Goal: Use online tool/utility: Utilize a website feature to perform a specific function

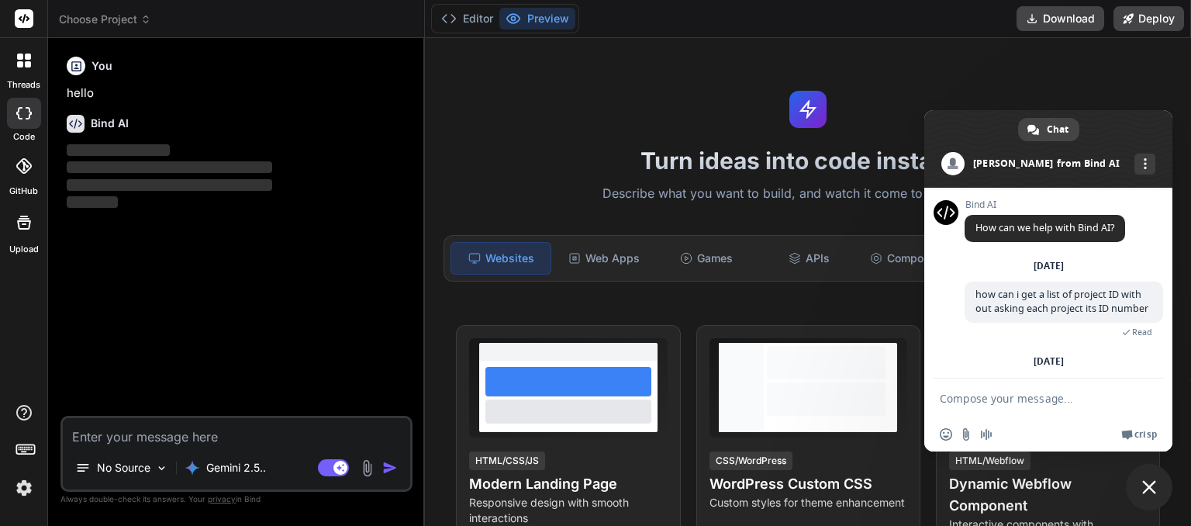
scroll to position [215, 0]
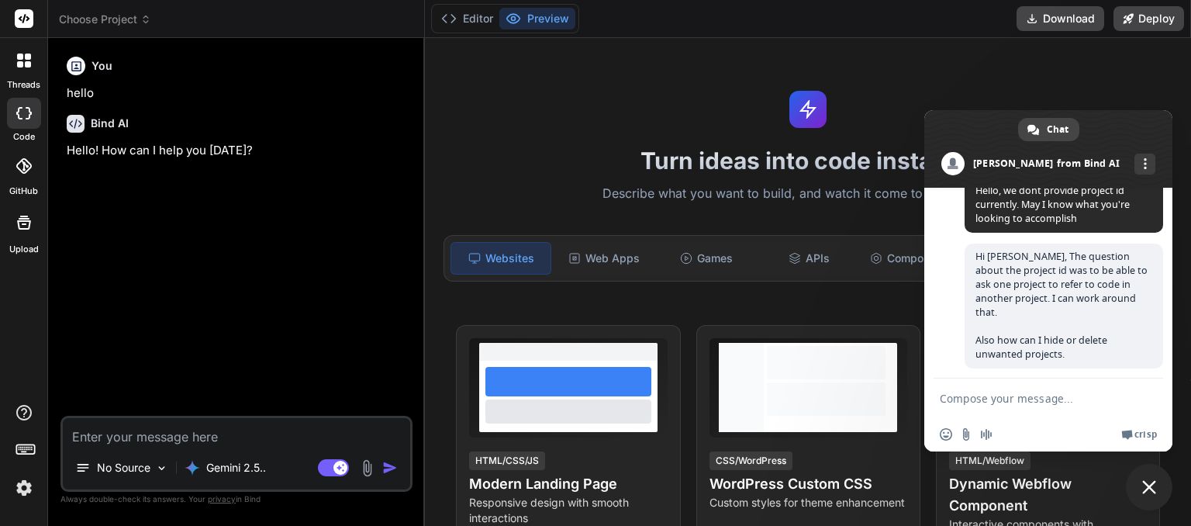
click at [147, 20] on icon at bounding box center [145, 19] width 11 height 11
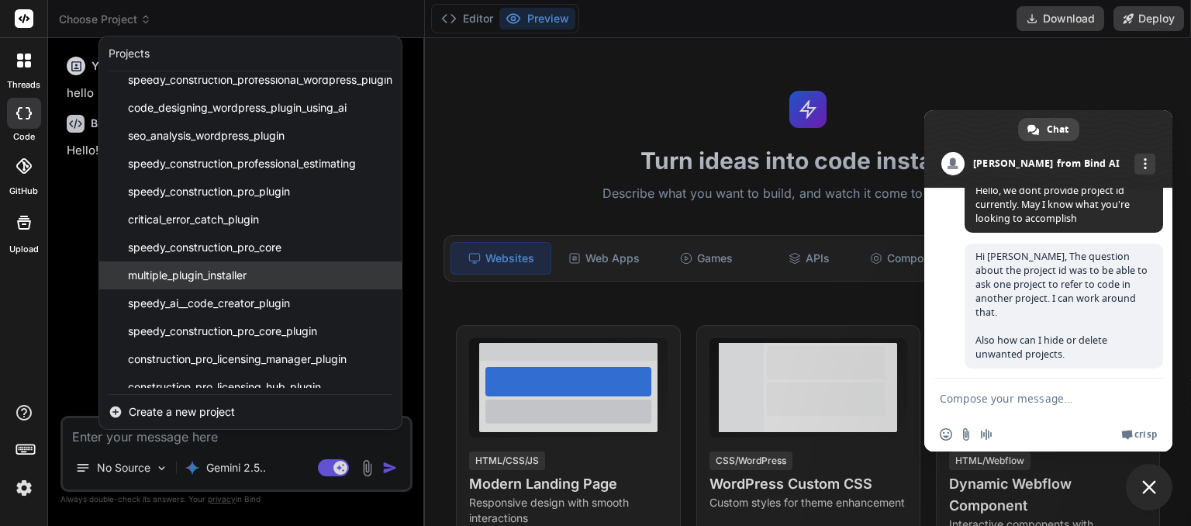
scroll to position [178, 0]
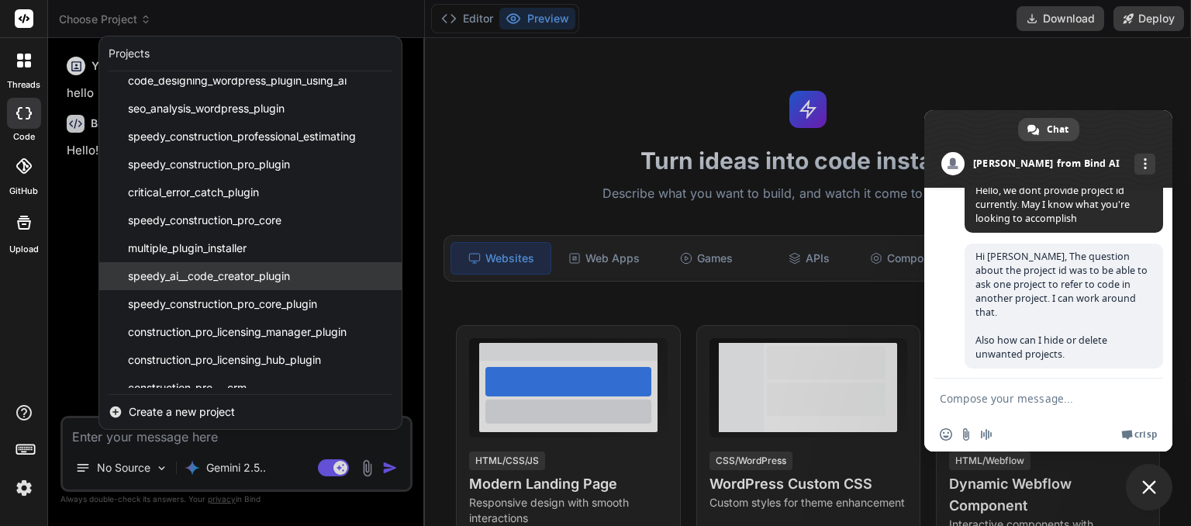
click at [214, 281] on span "speedy_ai__code_creator_plugin" at bounding box center [209, 276] width 162 height 16
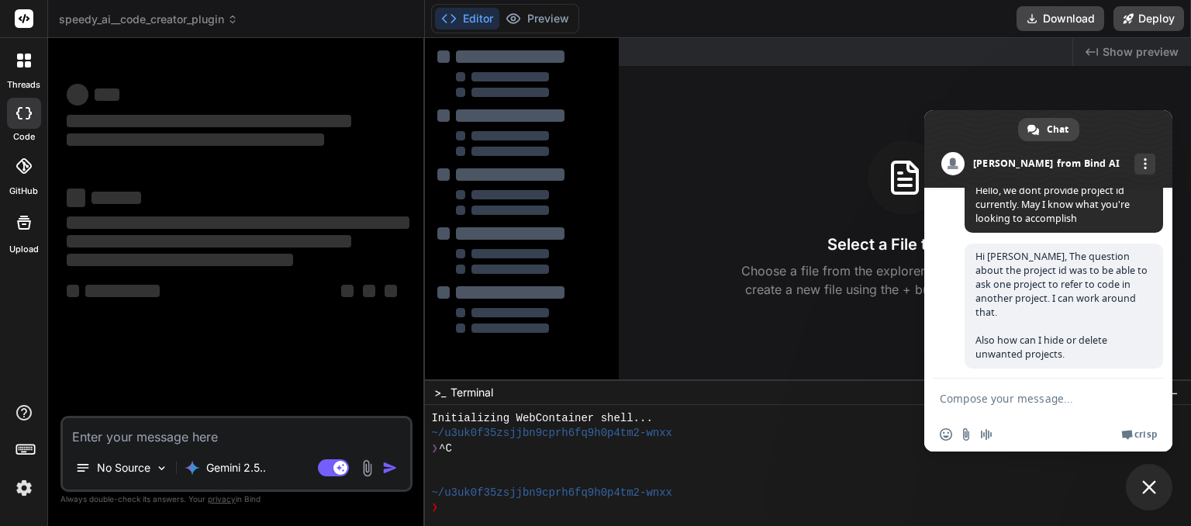
scroll to position [15, 0]
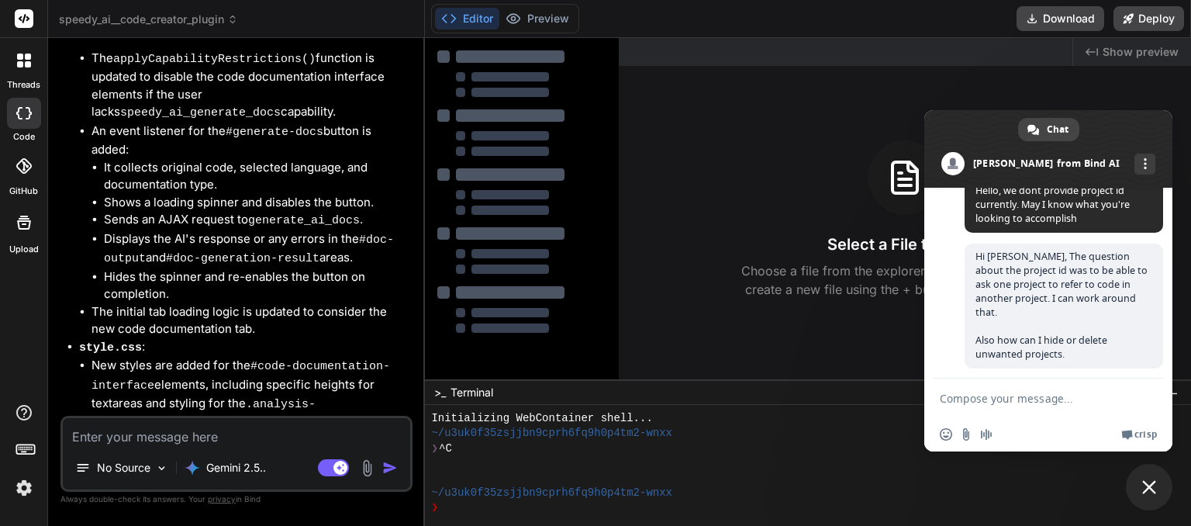
click at [1153, 490] on span "Close chat" at bounding box center [1149, 487] width 14 height 14
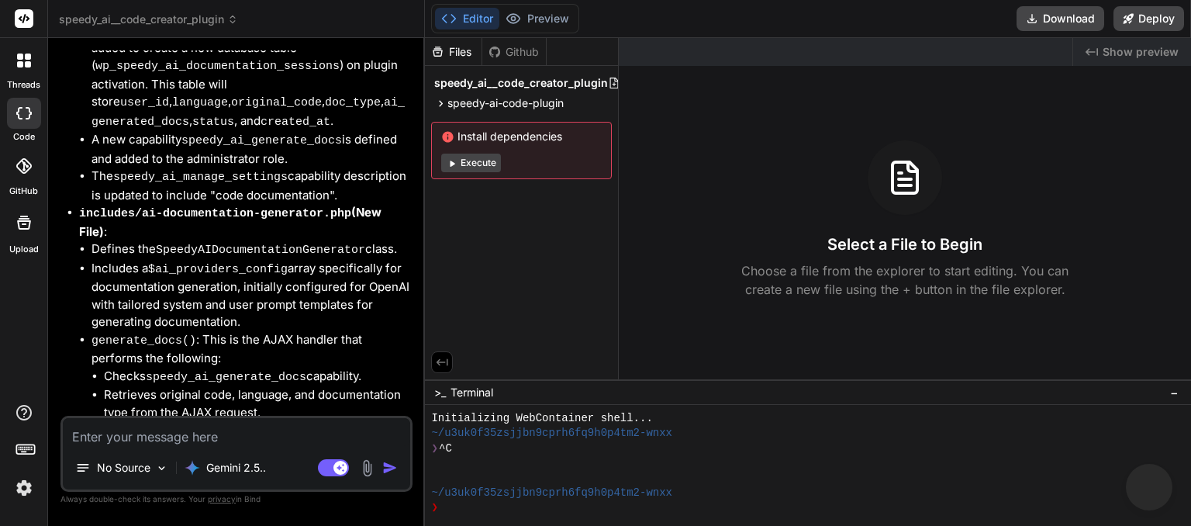
scroll to position [7672, 0]
click at [1067, 19] on button "Download" at bounding box center [1060, 18] width 88 height 25
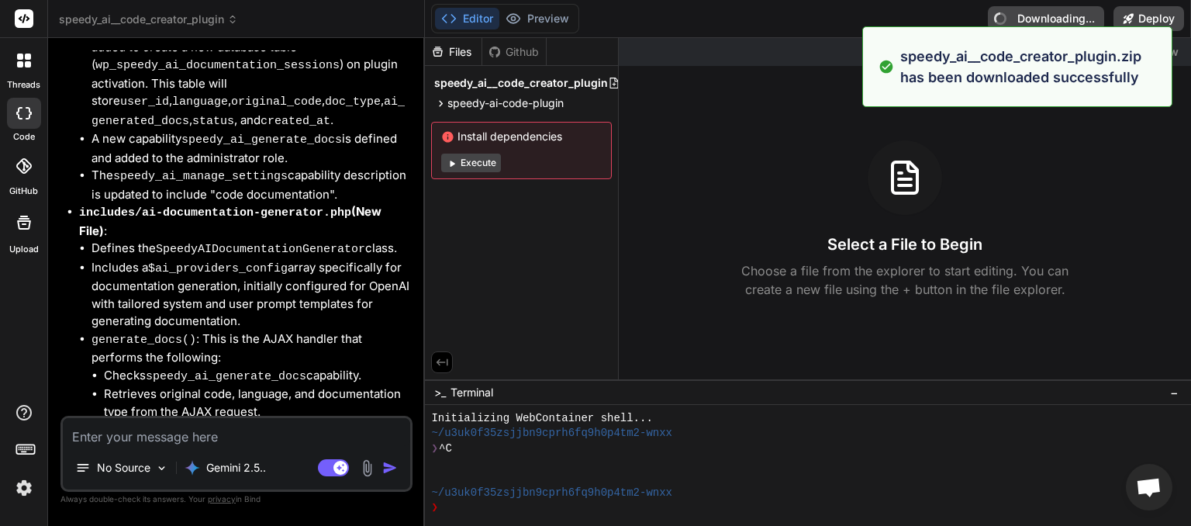
type textarea "x"
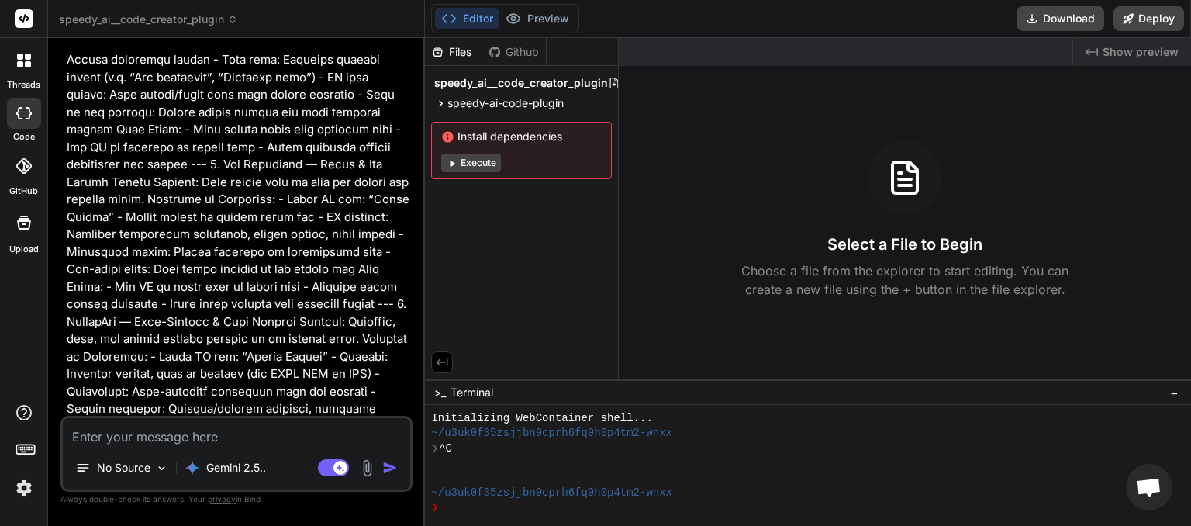
scroll to position [9929, 0]
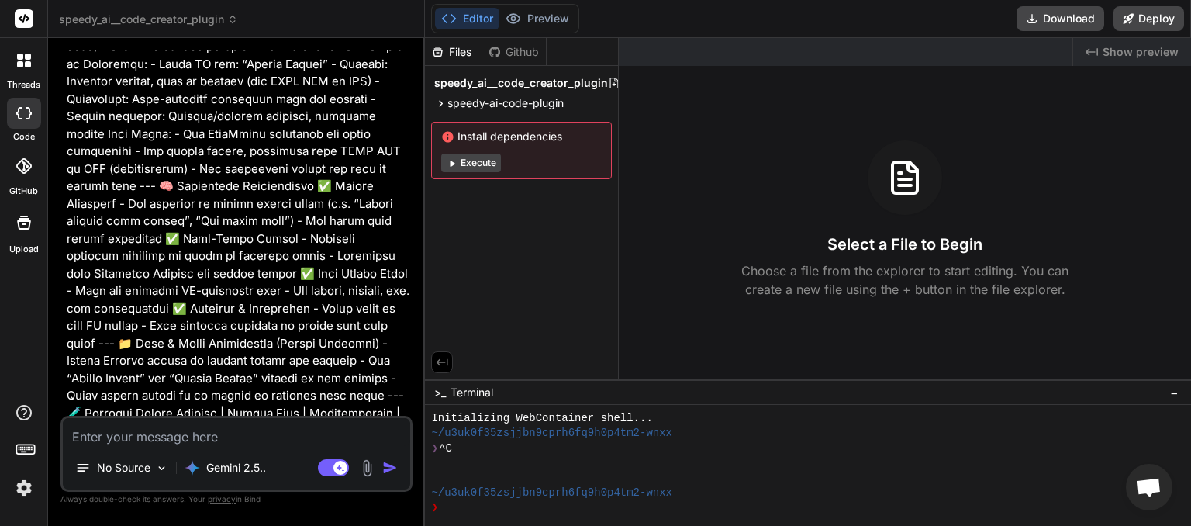
click at [183, 433] on textarea at bounding box center [236, 432] width 347 height 28
type textarea "c"
type textarea "x"
type textarea "co"
type textarea "x"
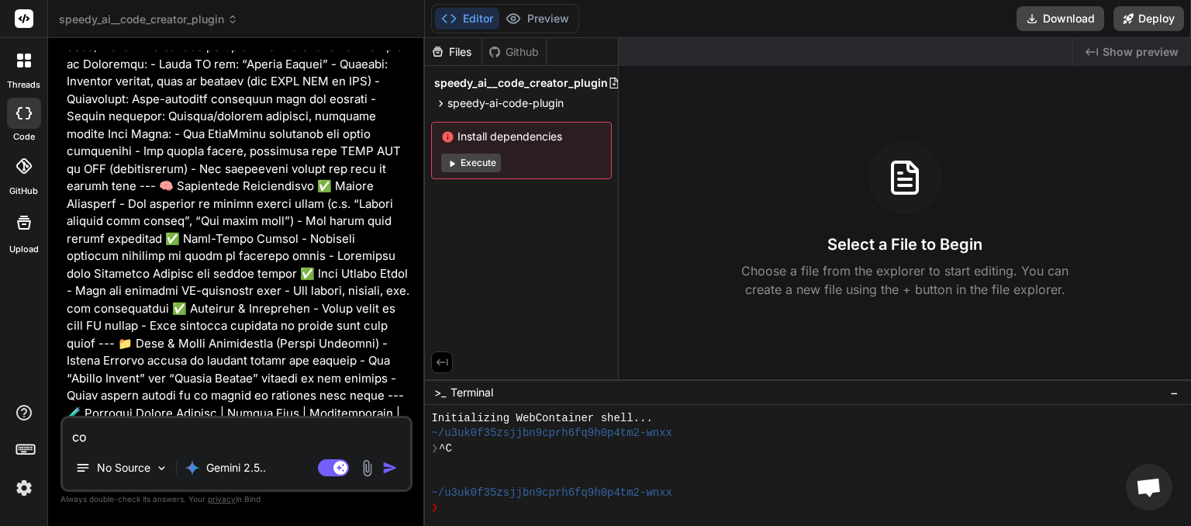
type textarea "con"
type textarea "x"
type textarea "cont"
type textarea "x"
type textarea "[PERSON_NAME]"
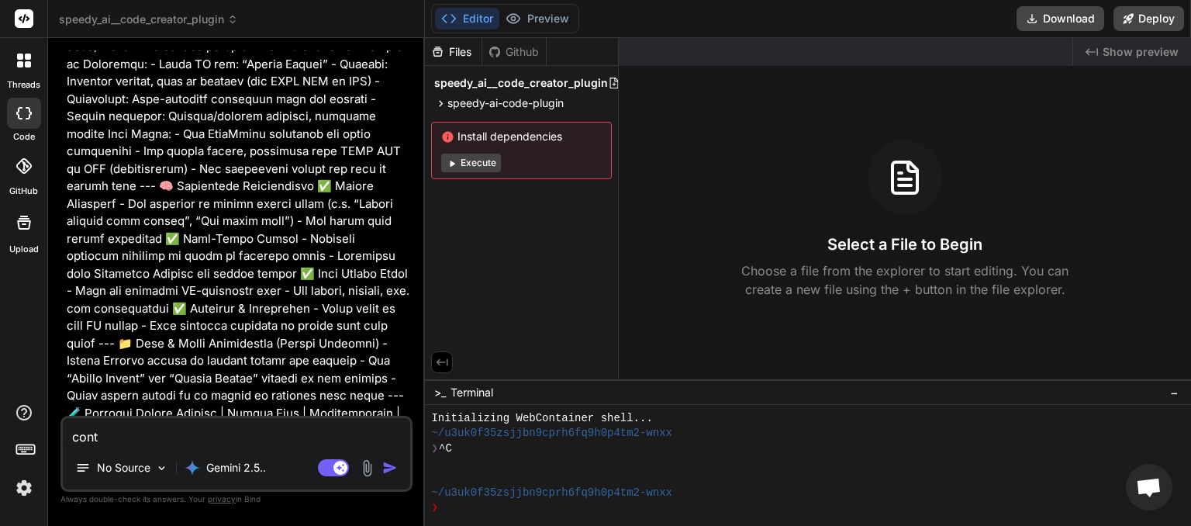
type textarea "x"
type textarea "contin"
type textarea "x"
type textarea "continu"
type textarea "x"
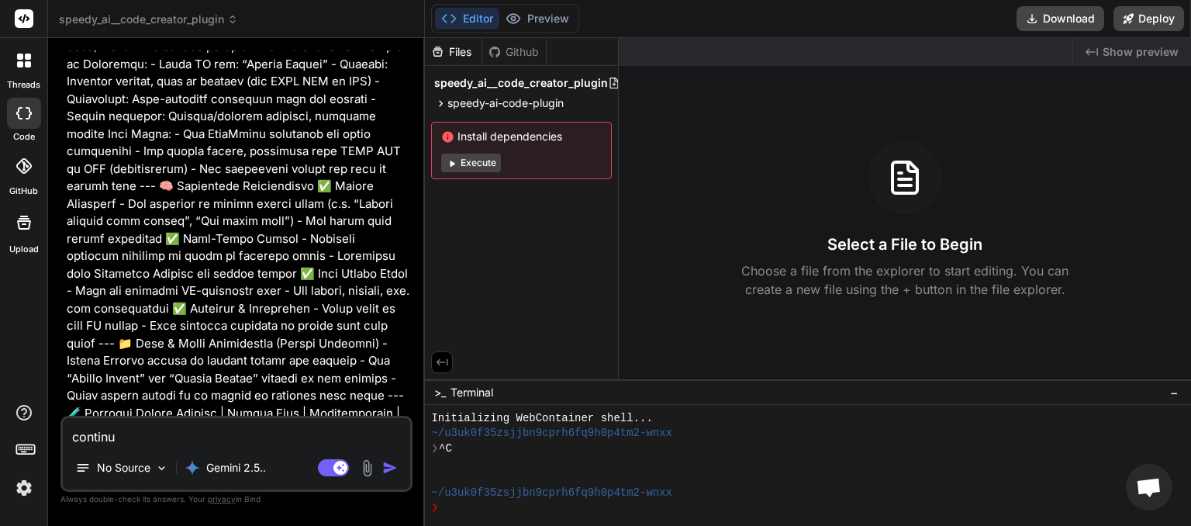
type textarea "continue"
type textarea "x"
type textarea "continue"
type textarea "x"
type textarea "continue w"
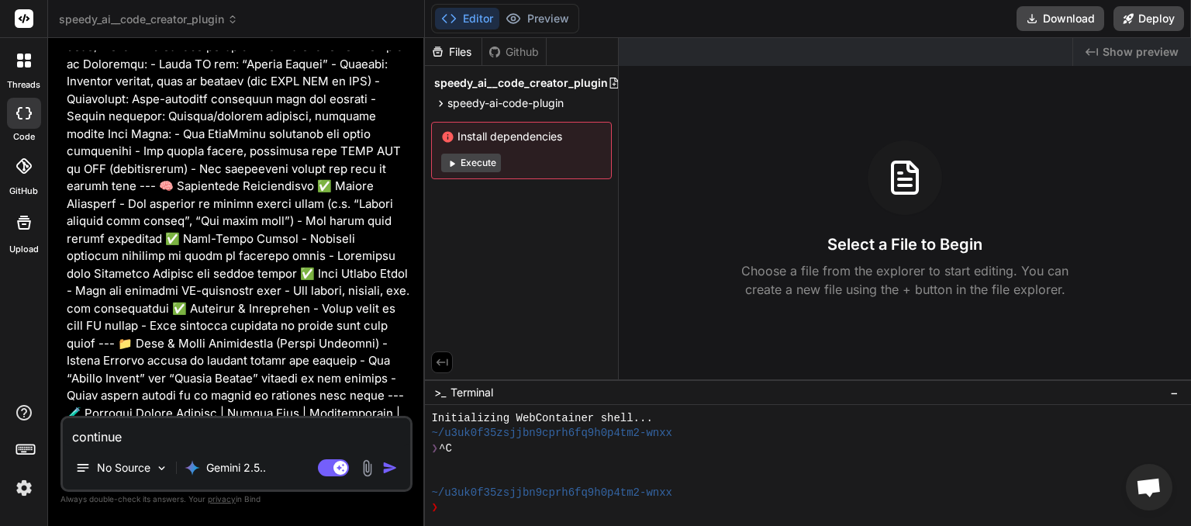
type textarea "x"
type textarea "continue wi"
type textarea "x"
type textarea "continue wit"
type textarea "x"
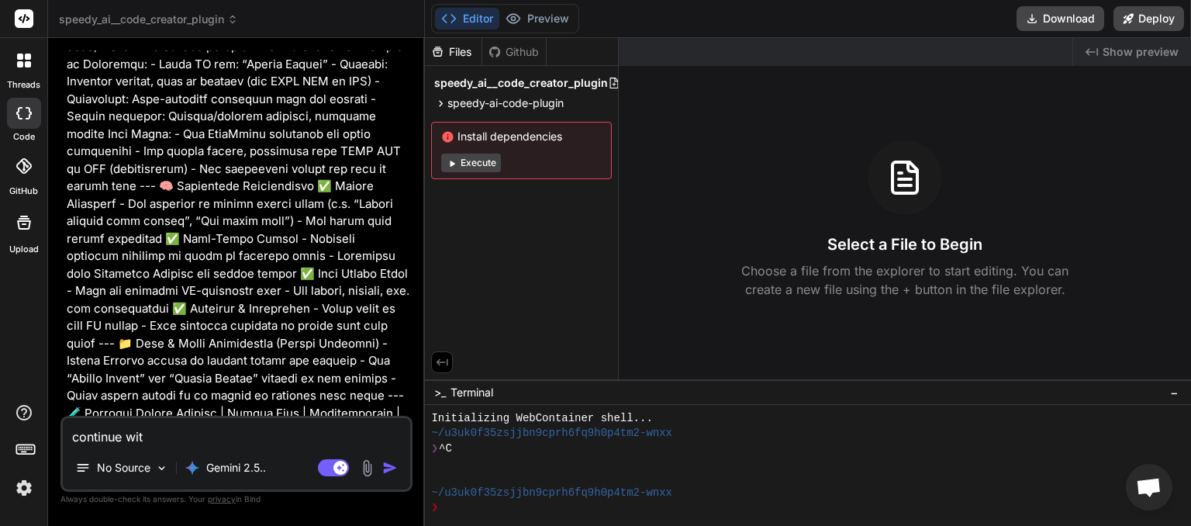
type textarea "continue with"
type textarea "x"
type textarea "continue with"
type textarea "x"
type textarea "continue with t"
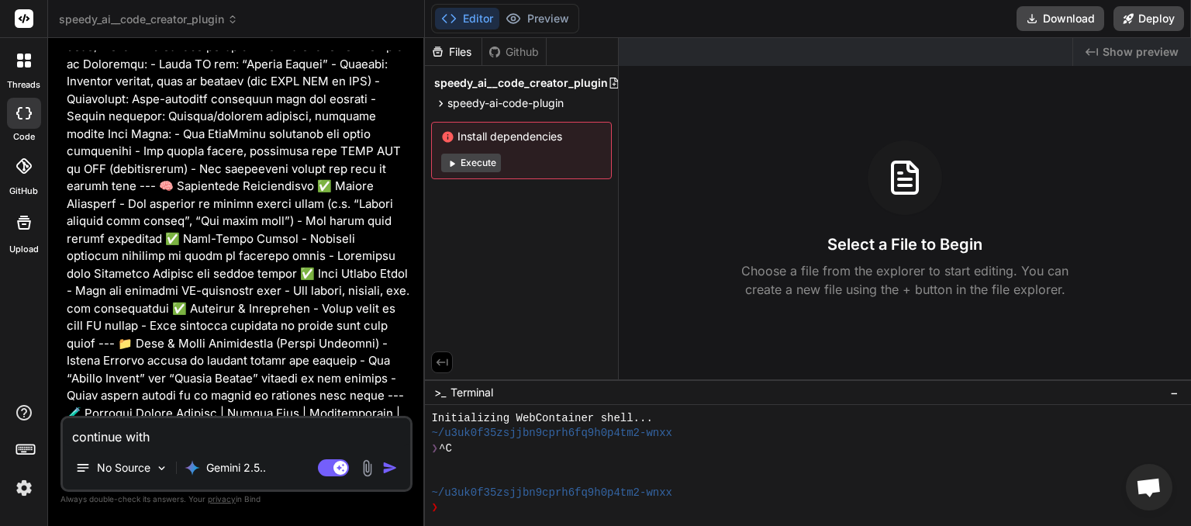
type textarea "x"
type textarea "continue with tr"
type textarea "x"
type textarea "continue with tru"
type textarea "x"
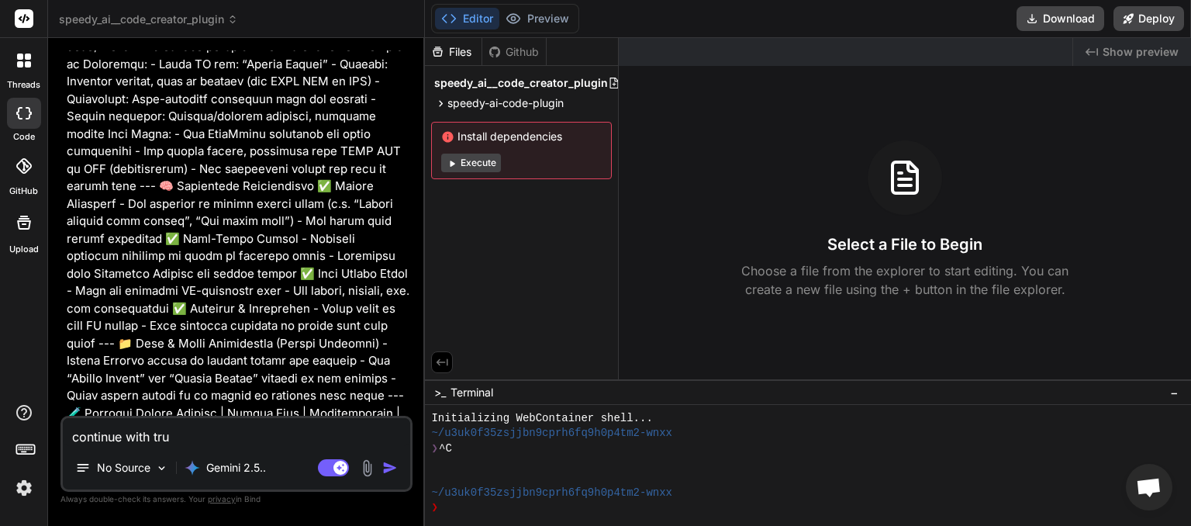
type textarea "continue with trub"
type textarea "x"
type textarea "continue with trubc"
type textarea "x"
type textarea "continue with trubca"
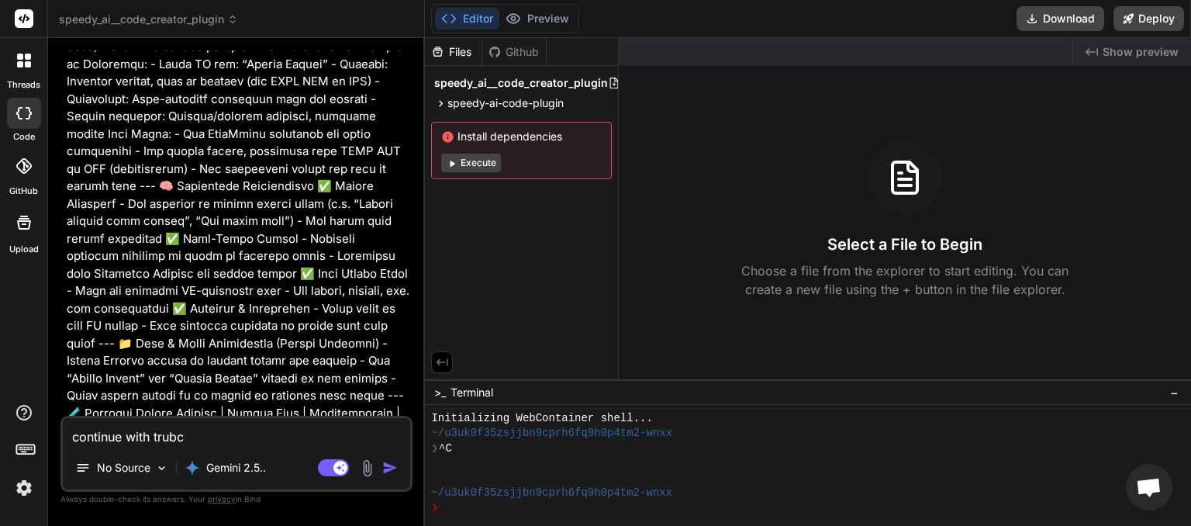
type textarea "x"
type textarea "continue with trubcat"
type textarea "x"
type textarea "continue with trubcate"
type textarea "x"
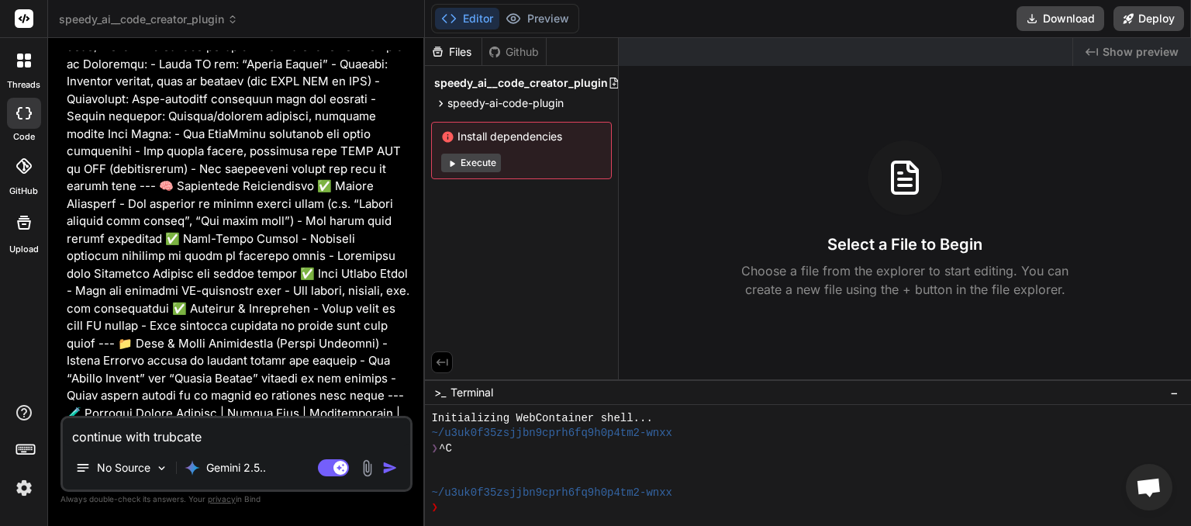
type textarea "continue with trubcated"
type textarea "x"
type textarea "continue with trucated"
type textarea "x"
type textarea "continue with truncated"
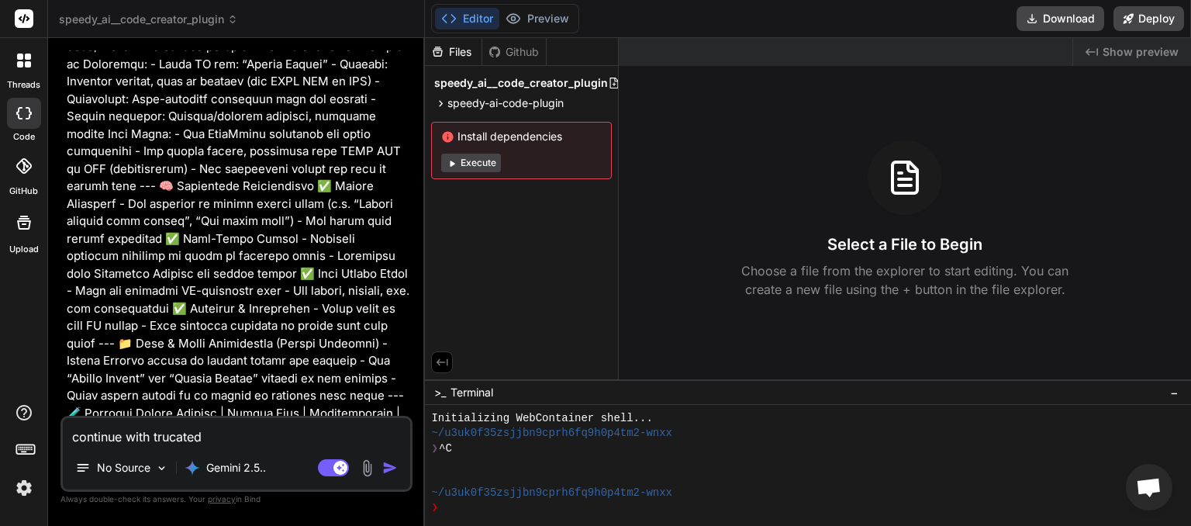
type textarea "x"
type textarea "continue with truncated"
type textarea "x"
type textarea "continue with truncated n"
type textarea "x"
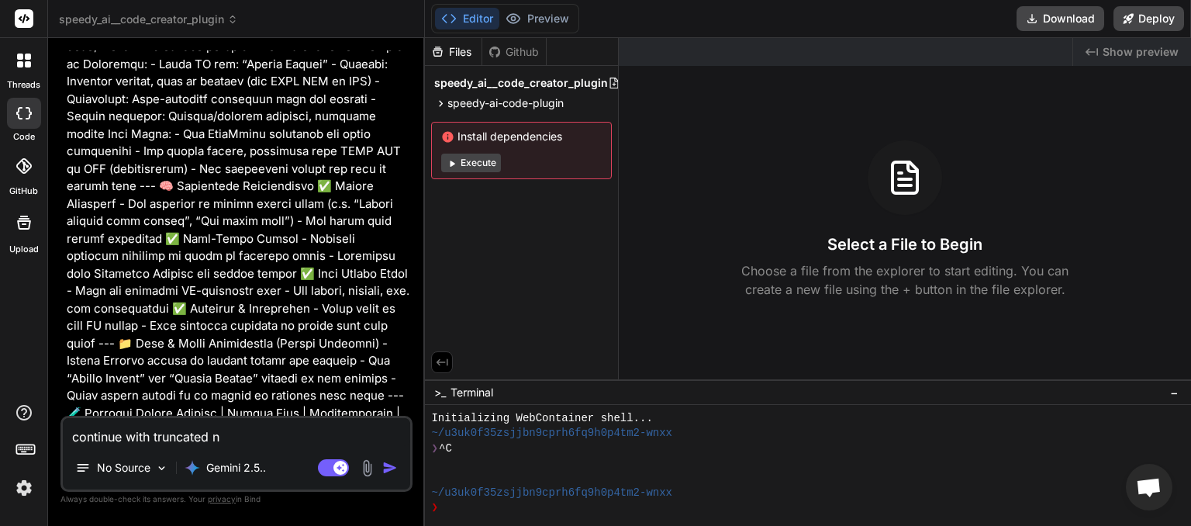
type textarea "continue with truncated"
type textarea "x"
type textarea "continue with truncated m"
type textarea "x"
type textarea "continue with truncated me"
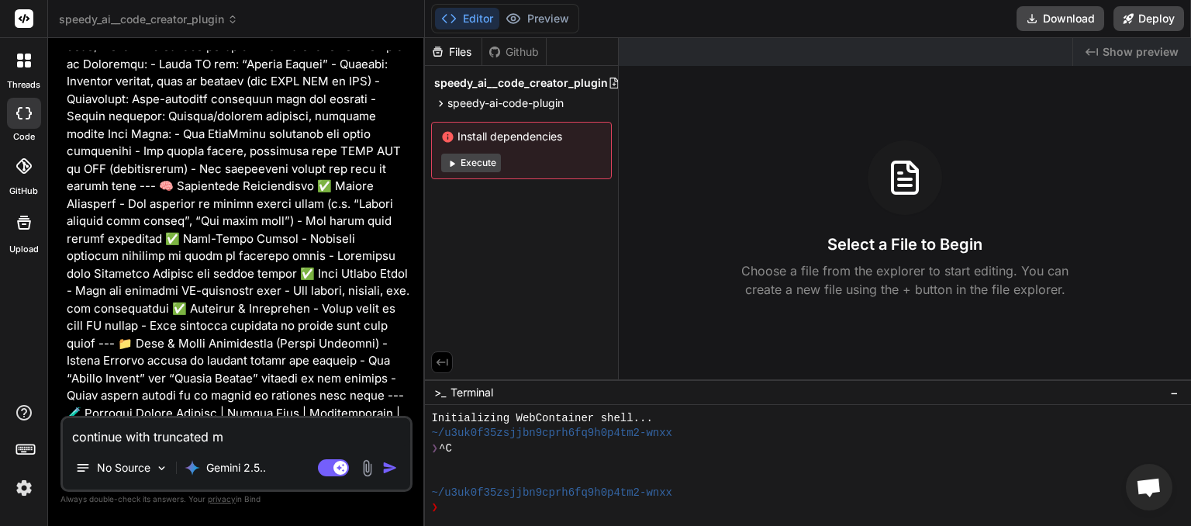
type textarea "x"
type textarea "continue with truncated mes"
type textarea "x"
type textarea "continue with truncated mess"
type textarea "x"
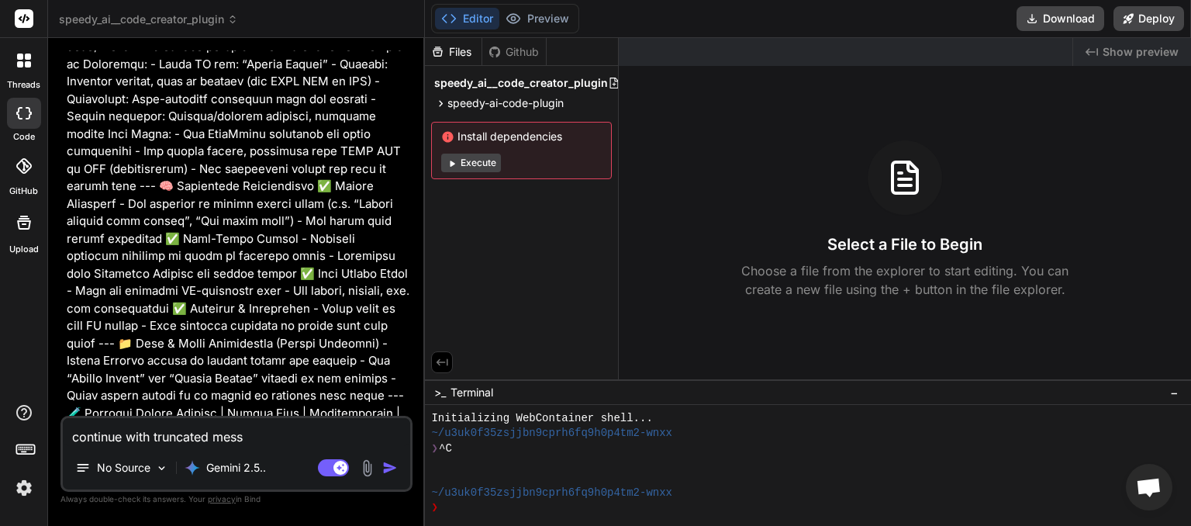
type textarea "continue with truncated messa"
type textarea "x"
type textarea "continue with truncated messag"
type textarea "x"
type textarea "continue with truncated message"
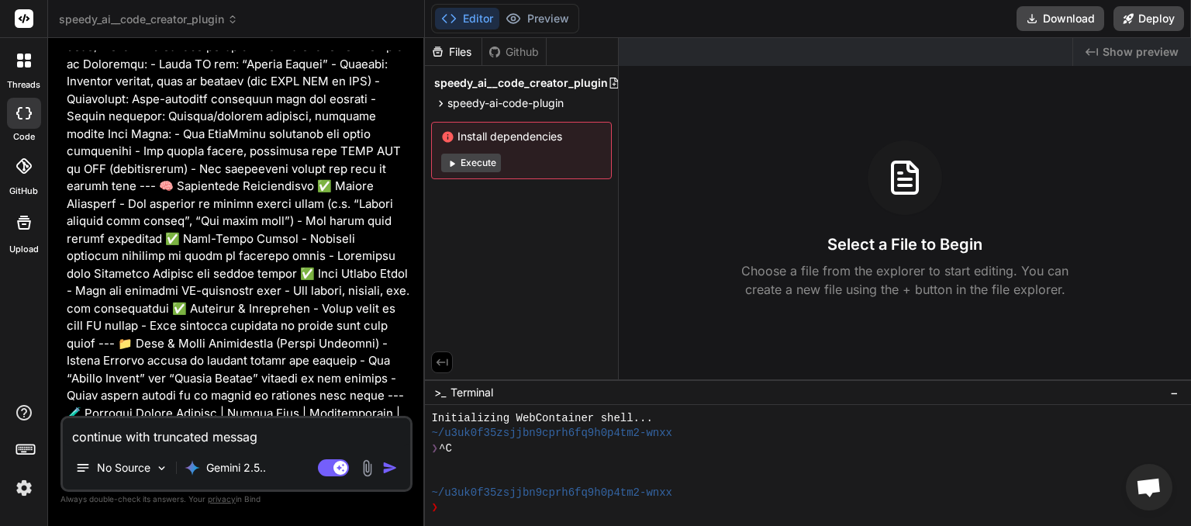
type textarea "x"
type textarea "continue with truncated message"
type textarea "x"
type textarea "continue with truncated message a"
type textarea "x"
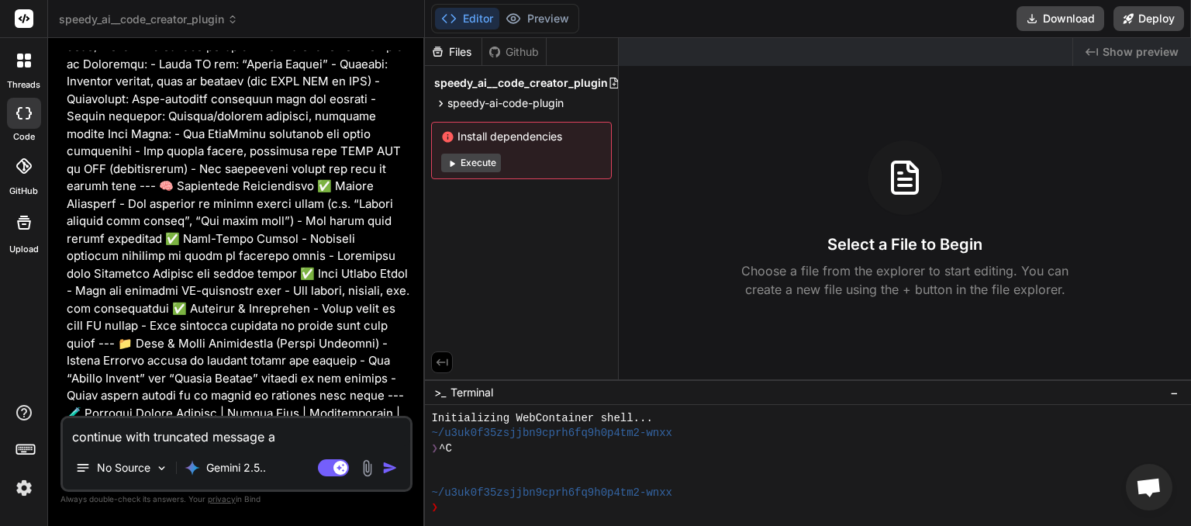
type textarea "continue with truncated message an"
type textarea "x"
type textarea "continue with truncated message and"
type textarea "x"
type textarea "continue with truncated message and"
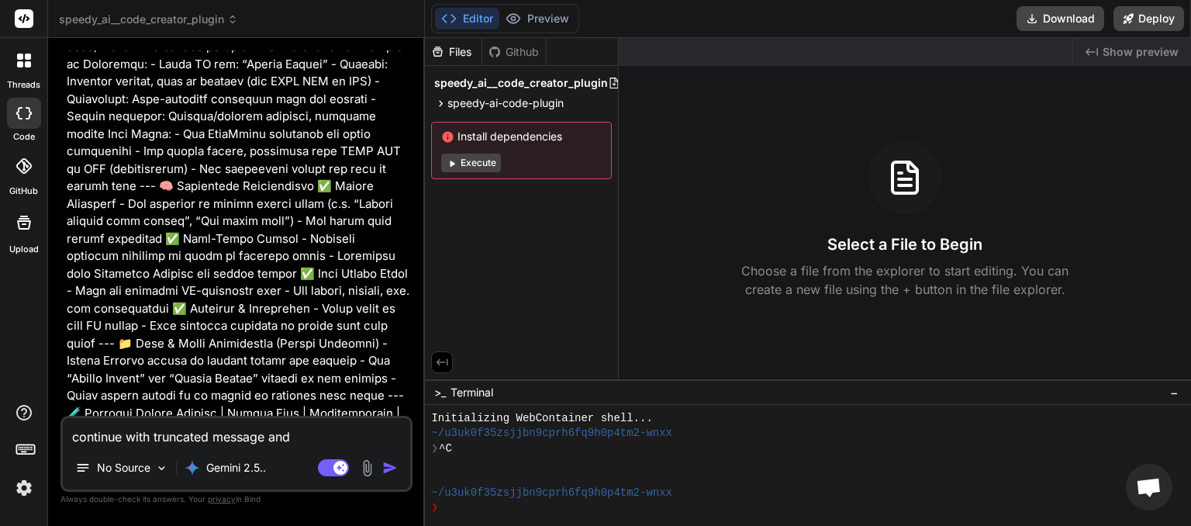
type textarea "x"
type textarea "continue with truncated message and a"
type textarea "x"
type textarea "continue with truncated message and ad"
type textarea "x"
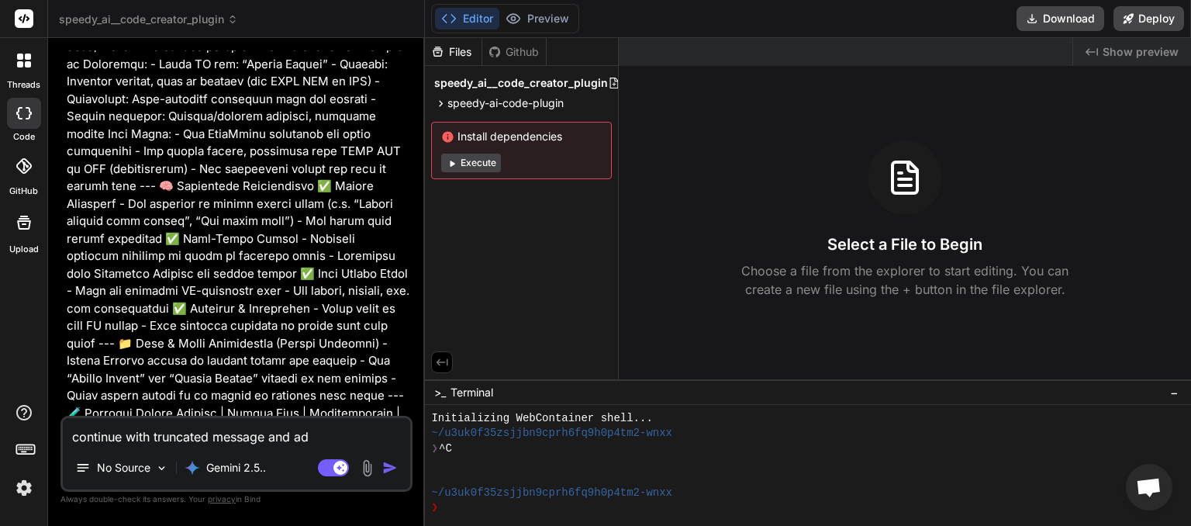
type textarea "continue with truncated message and add"
type textarea "x"
type textarea "continue with truncated message and addi"
type textarea "x"
type textarea "continue with truncated message and addin"
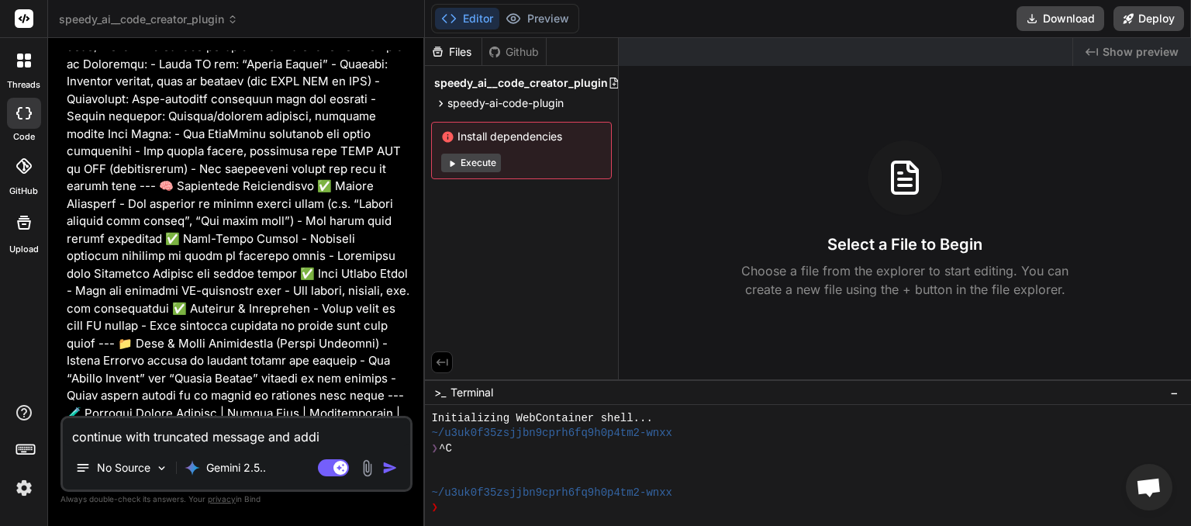
type textarea "x"
type textarea "continue with truncated message and adding"
type textarea "x"
type textarea "continue with truncated message and adding"
type textarea "x"
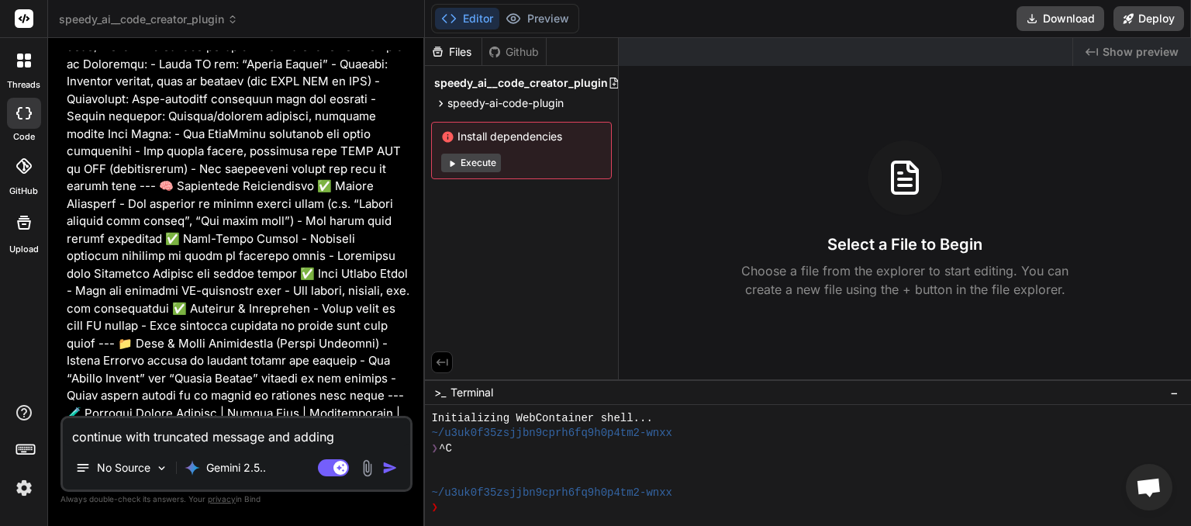
type textarea "continue with truncated message and adding i"
type textarea "x"
type textarea "continue with truncated message and adding in"
type textarea "x"
type textarea "continue with truncated message and adding in"
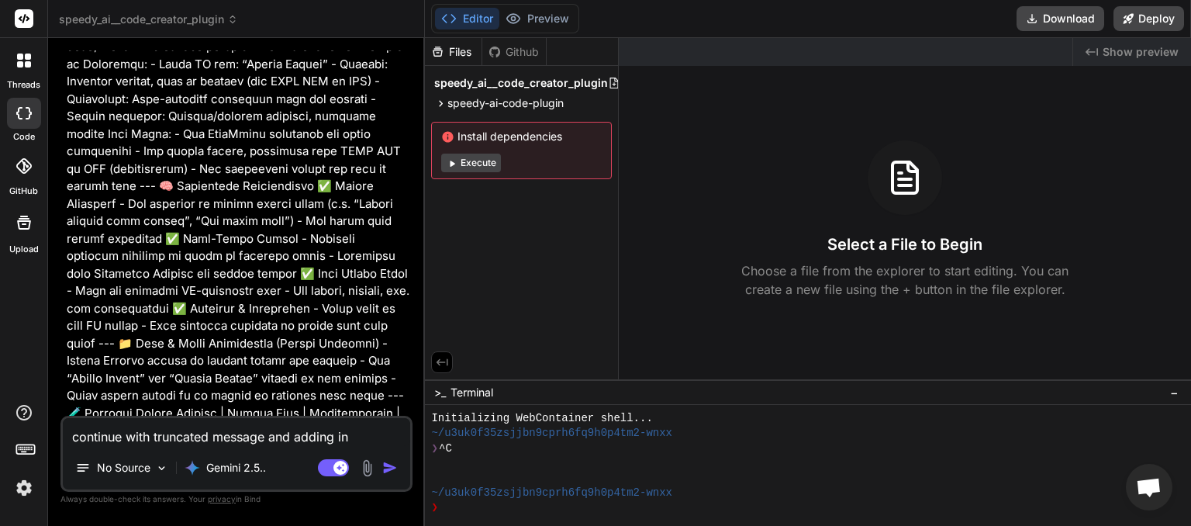
type textarea "x"
type textarea "continue with truncated message and adding in a"
type textarea "x"
type textarea "continue with truncated message and adding in al"
type textarea "x"
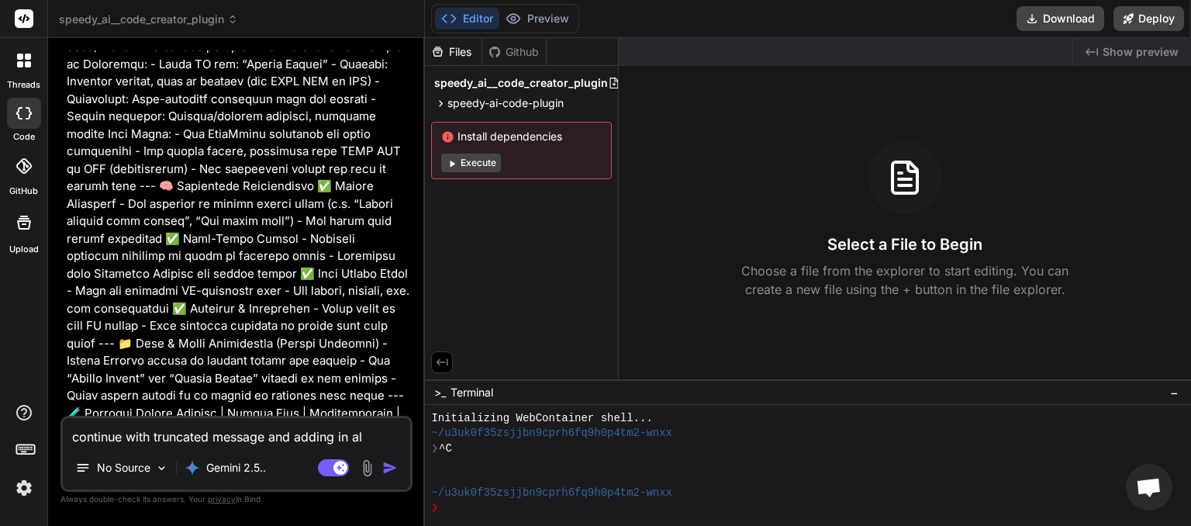
type textarea "continue with truncated message and adding in all"
type textarea "x"
type textarea "continue with truncated message and adding in all"
type textarea "x"
type textarea "continue with truncated message and adding in all o"
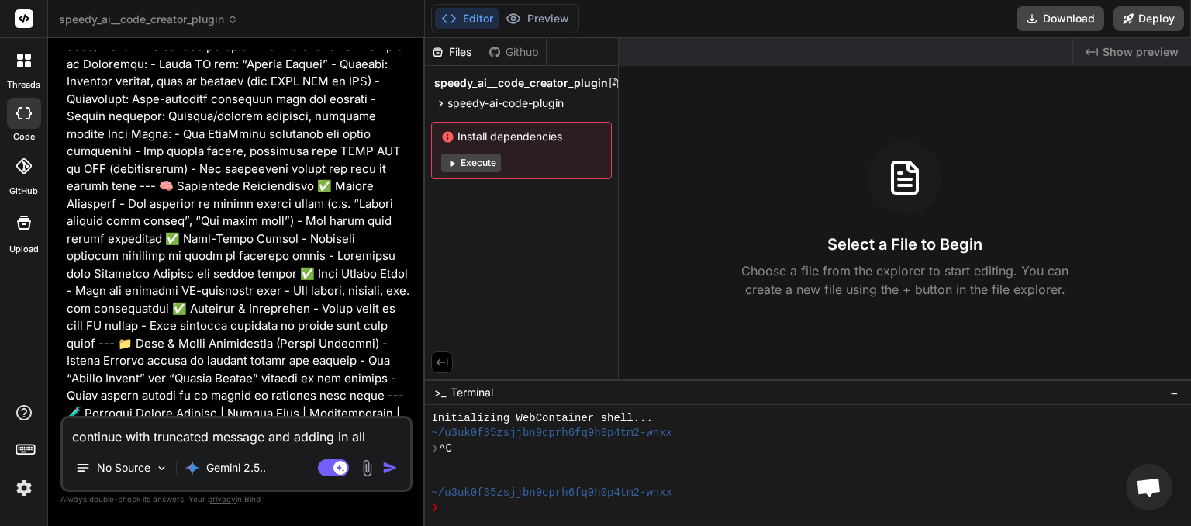
type textarea "x"
type textarea "continue with truncated message and adding in all of"
type textarea "x"
type textarea "continue with truncated message and adding in all ofg"
type textarea "x"
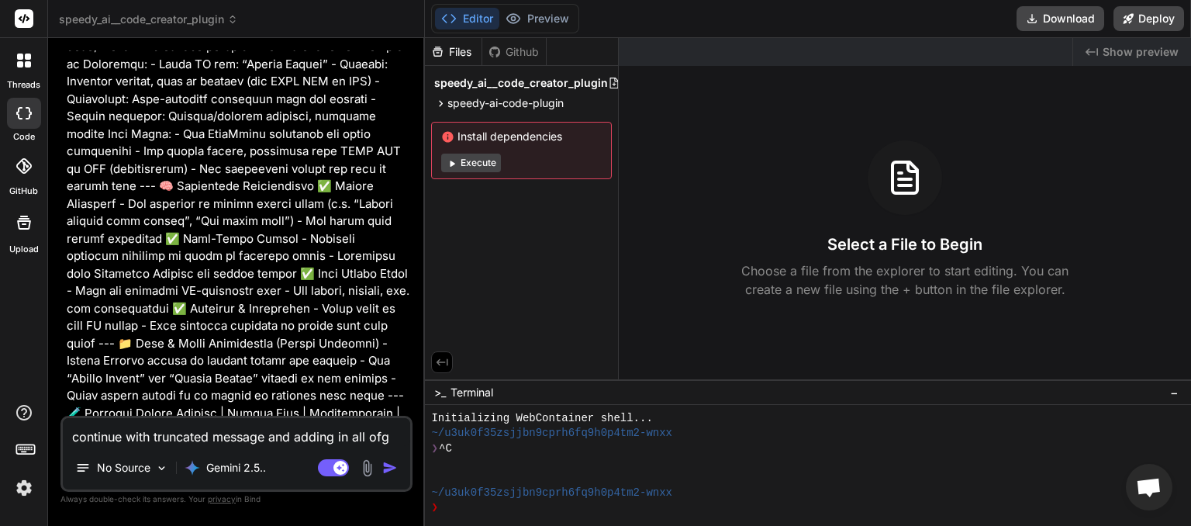
type textarea "continue with truncated message and adding in all ofg"
type textarea "x"
type textarea "continue with truncated message and adding in all ofg t"
type textarea "x"
type textarea "continue with truncated message and adding in all ofg th"
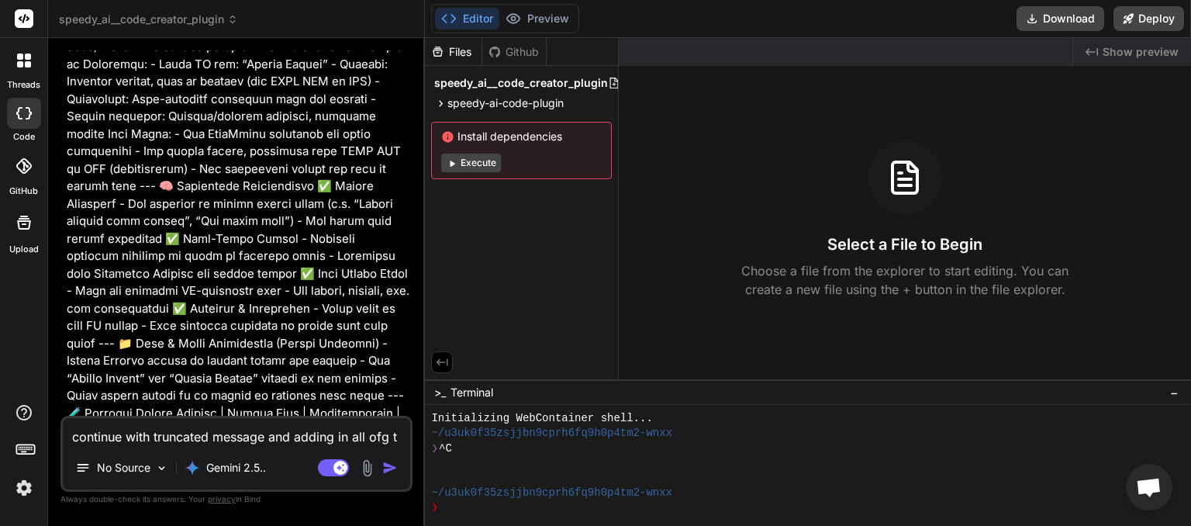
type textarea "x"
type textarea "continue with truncated message and adding in all ofg the"
type textarea "x"
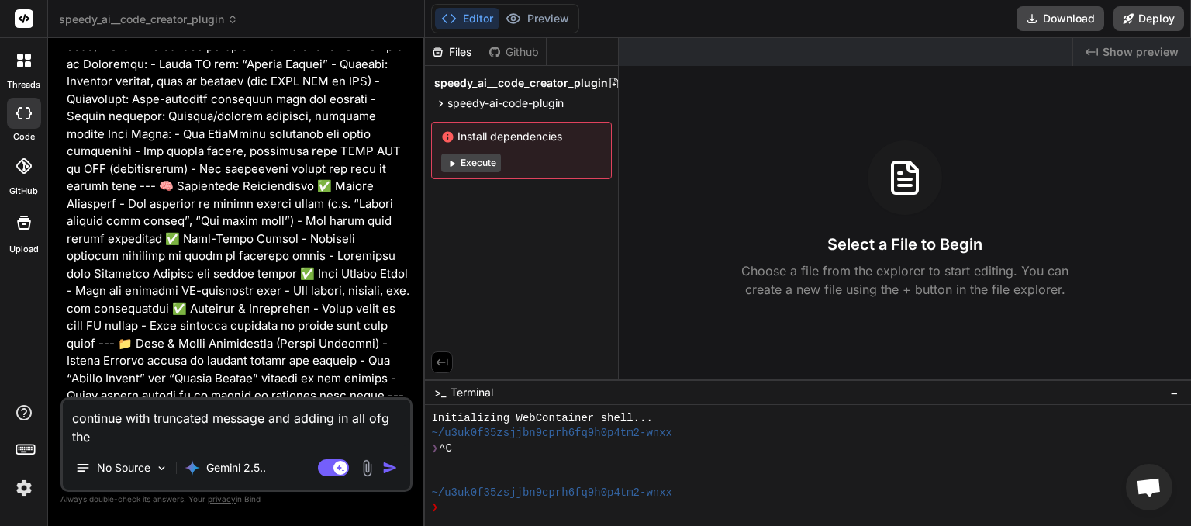
type textarea "continue with truncated message and adding in all ofg the"
type textarea "x"
type textarea "continue with truncated message and adding in all of the"
type textarea "x"
type textarea "continue with truncated message and adding in all of the i"
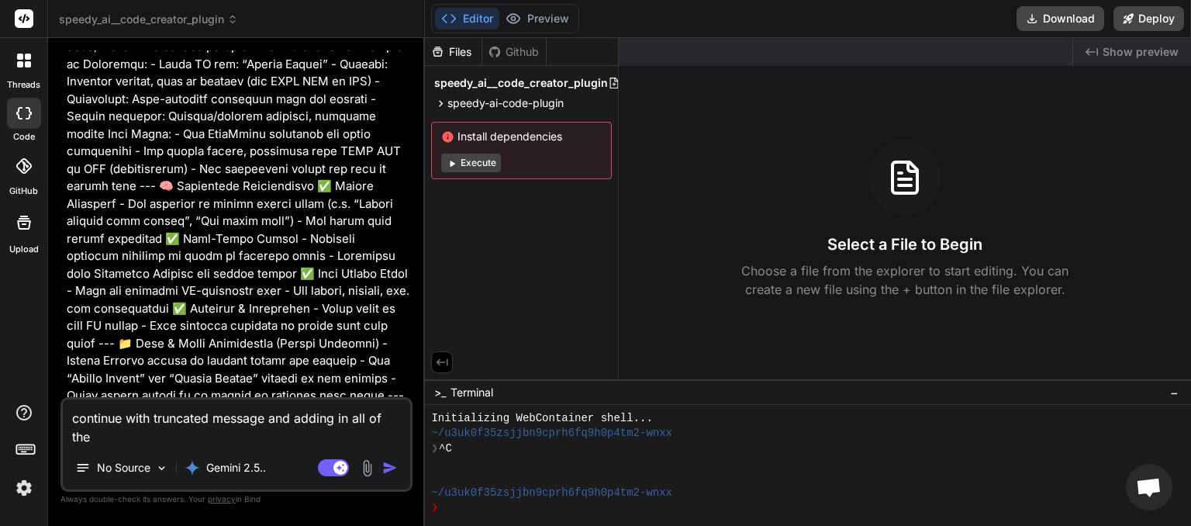
type textarea "x"
type textarea "continue with truncated message and adding in all of the it"
type textarea "x"
type textarea "continue with truncated message and adding in all of the ite"
type textarea "x"
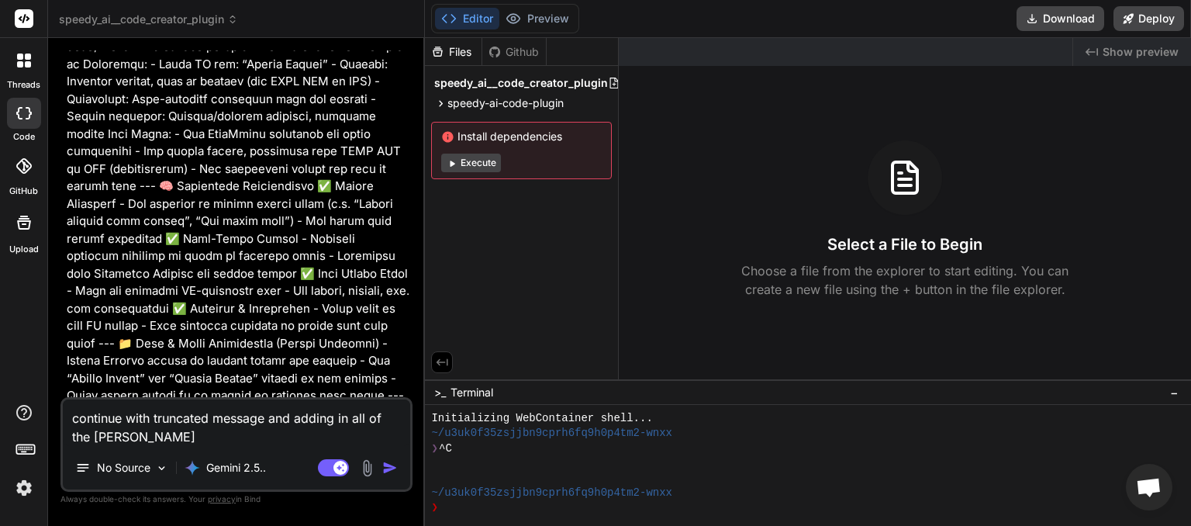
type textarea "continue with truncated message and adding in all of the itenm"
type textarea "x"
type textarea "continue with truncated message and adding in all of the [PERSON_NAME]"
type textarea "x"
type textarea "continue with truncated message and adding in all of the ite"
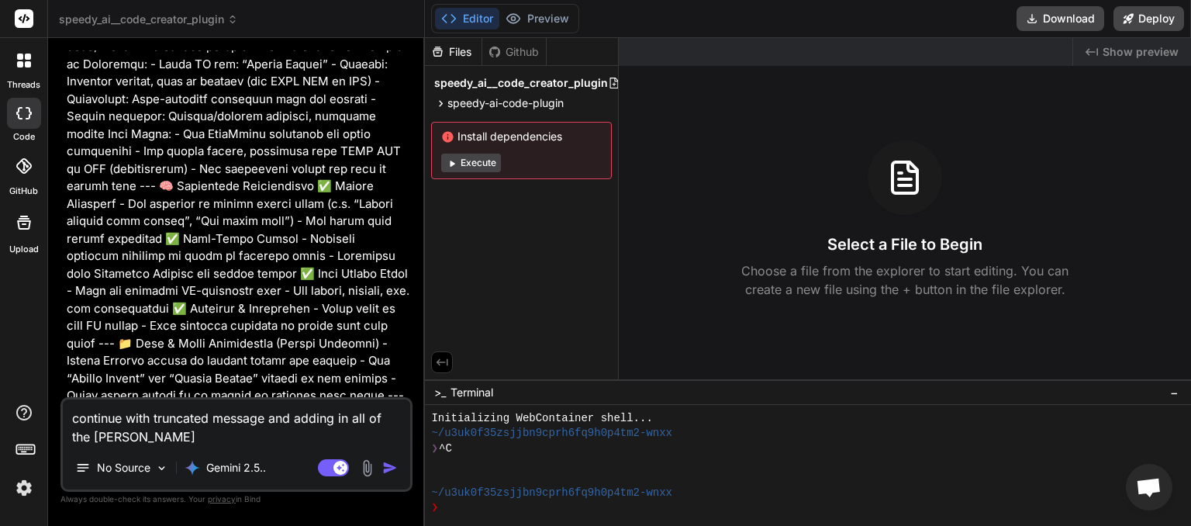
type textarea "x"
type textarea "continue with truncated message and adding in all of the item"
type textarea "x"
type textarea "continue with truncated message and adding in all of the items"
type textarea "x"
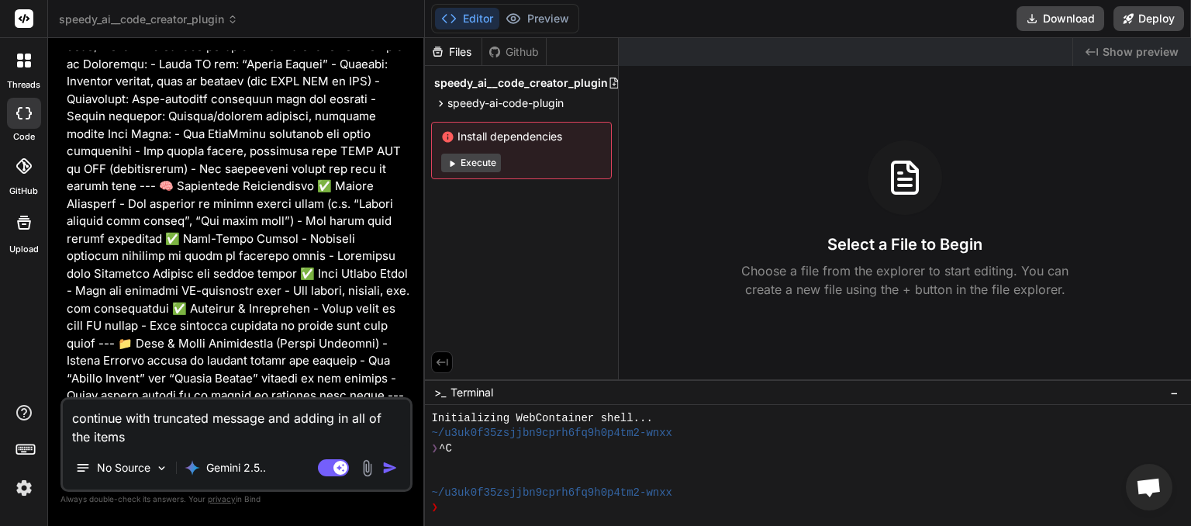
type textarea "continue with truncated message and adding in all of the items"
type textarea "x"
type textarea "continue with truncated message and adding in all of the items w"
type textarea "x"
type textarea "continue with truncated message and adding in all of the items we"
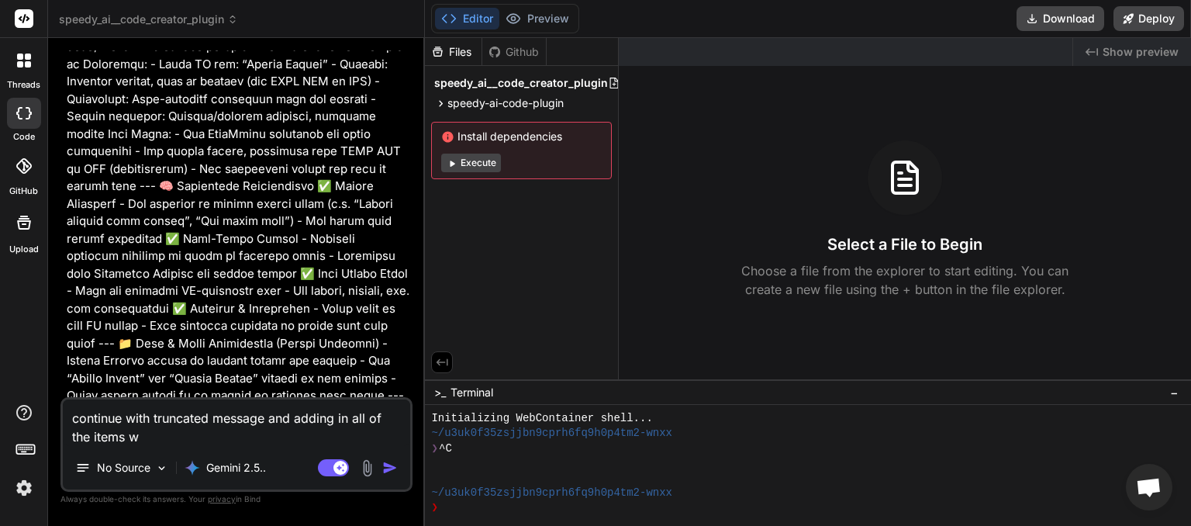
type textarea "x"
type textarea "continue with truncated message and adding in all of the items we"
type textarea "x"
type textarea "continue with truncated message and adding in all of the items we w"
type textarea "x"
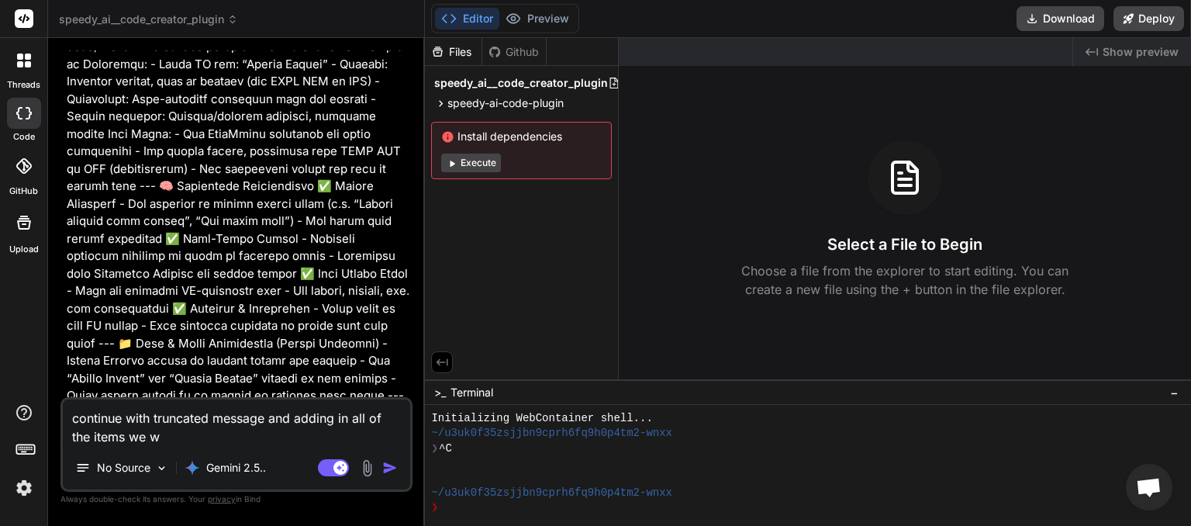
type textarea "continue with truncated message and adding in all of the items we wi"
type textarea "x"
type textarea "continue with truncated message and adding in all of the items we wis"
type textarea "x"
type textarea "continue with truncated message and adding in all of the items we wish"
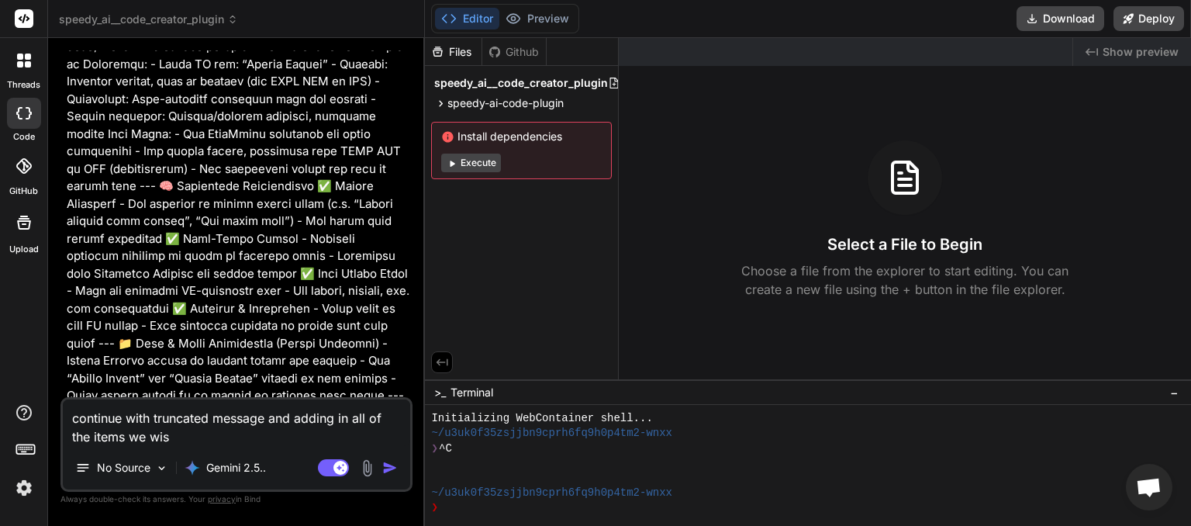
type textarea "x"
type textarea "continue with truncated message and adding in all of the items we wish"
type textarea "x"
type textarea "continue with truncated message and adding in all of the items we wish t"
type textarea "x"
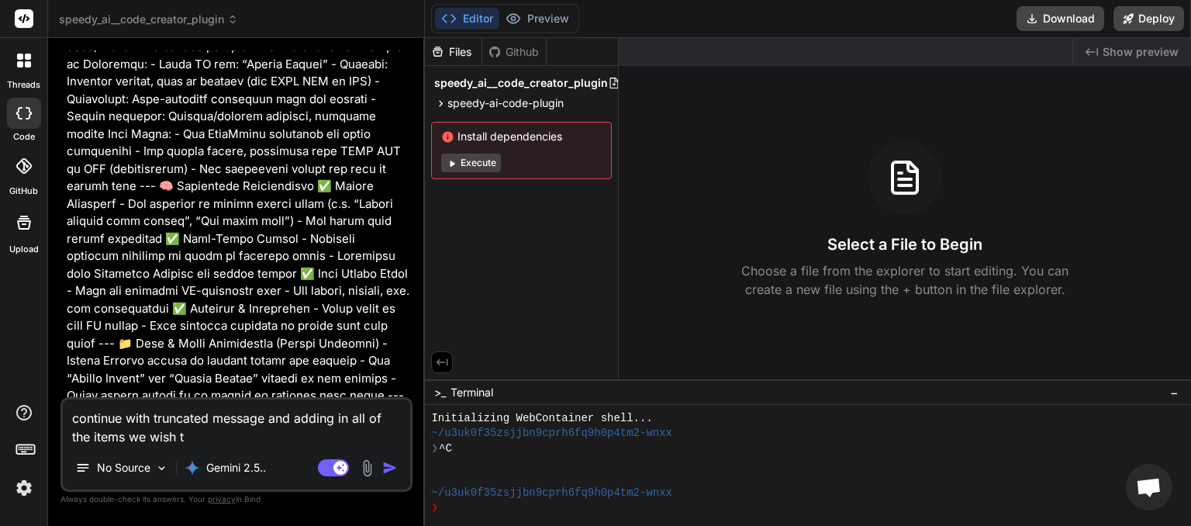
type textarea "continue with truncated message and adding in all of the items we wish to"
type textarea "x"
type textarea "continue with truncated message and adding in all of the items we wish toi"
type textarea "x"
type textarea "continue with truncated message and adding in all of the items we wish to"
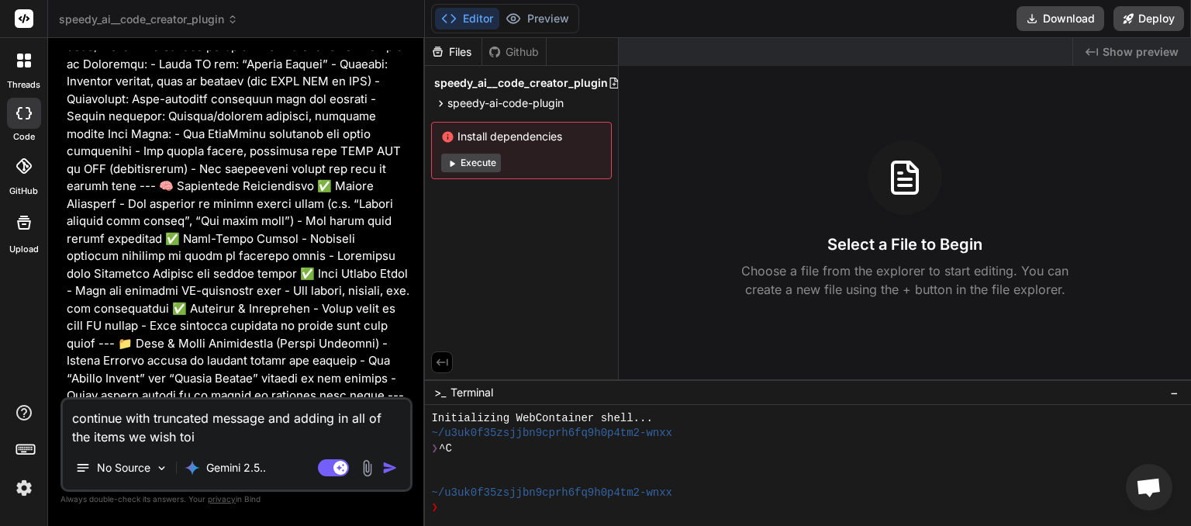
type textarea "x"
type textarea "continue with truncated message and adding in all of the items we wish to"
type textarea "x"
type textarea "continue with truncated message and adding in all of the items we wish to i"
type textarea "x"
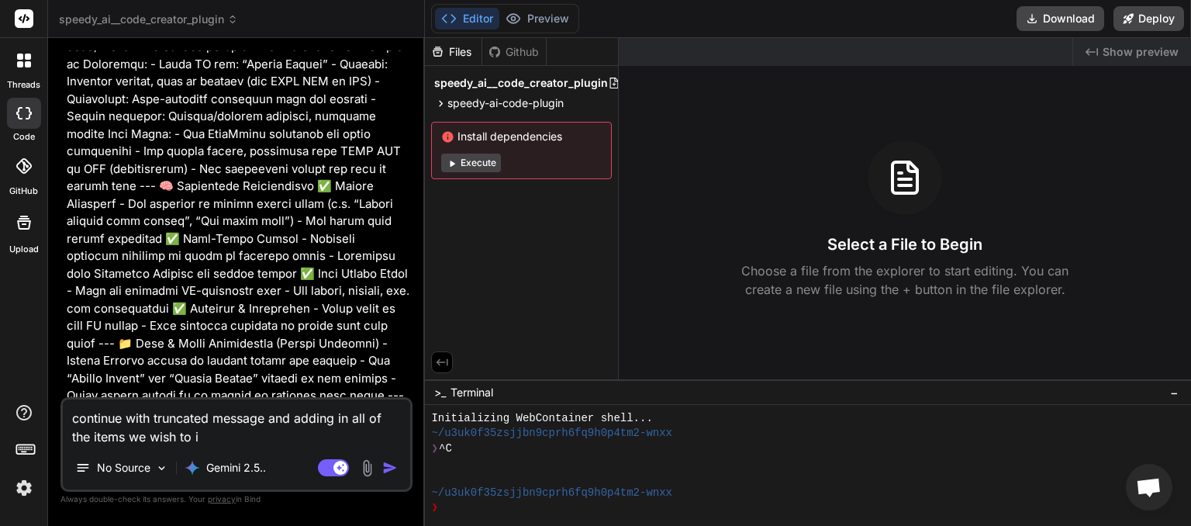
type textarea "continue with truncated message and adding in all of the items we wish to im"
type textarea "x"
type textarea "continue with truncated message and adding in all of the items we wish to imp"
type textarea "x"
type textarea "continue with truncated message and adding in all of the items we wish to impl"
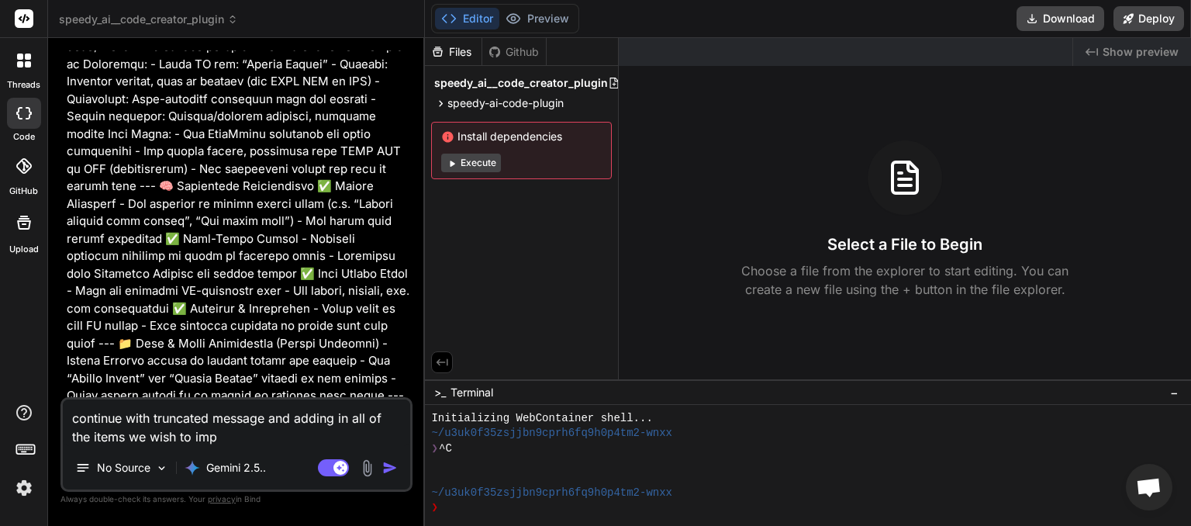
type textarea "x"
type textarea "continue with truncated message and adding in all of the items we wish to imple"
type textarea "x"
type textarea "continue with truncated message and adding in all of the items we wish to implem"
type textarea "x"
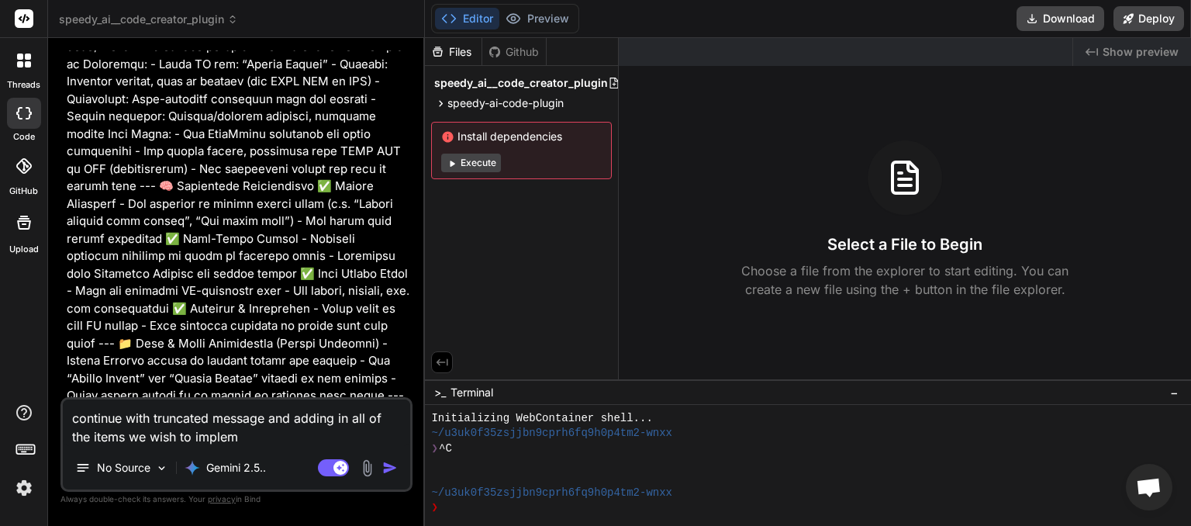
type textarea "continue with truncated message and adding in all of the items we wish to imple…"
type textarea "x"
type textarea "continue with truncated message and adding in all of the items we wish to imple…"
type textarea "x"
type textarea "continue with truncated message and adding in all of the items we wish to imple…"
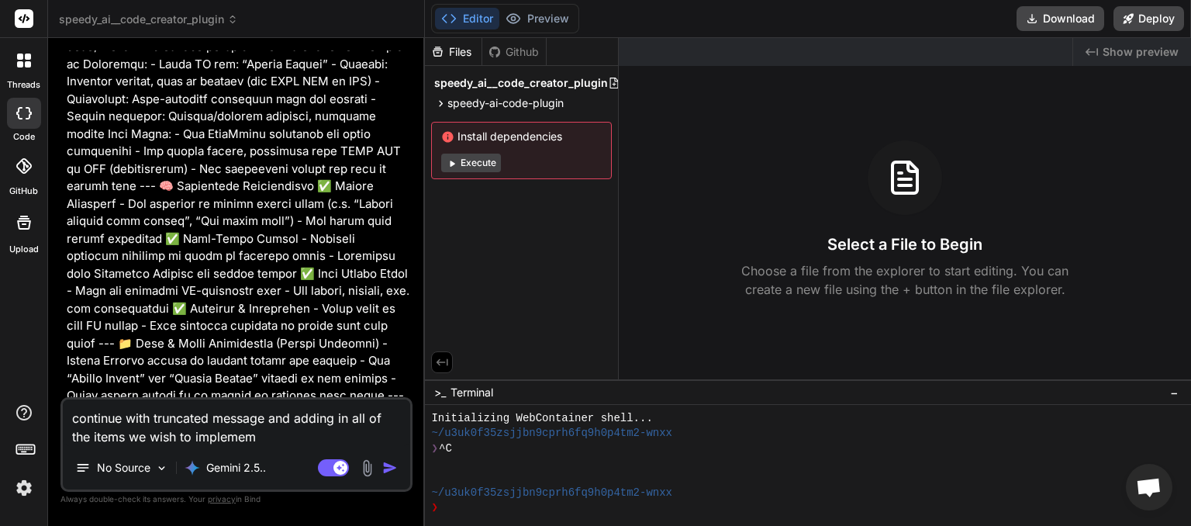
type textarea "x"
type textarea "continue with truncated message and adding in all of the items we wish to imple…"
type textarea "x"
type textarea "continue with truncated message and adding in all of the items we wish to imple…"
type textarea "x"
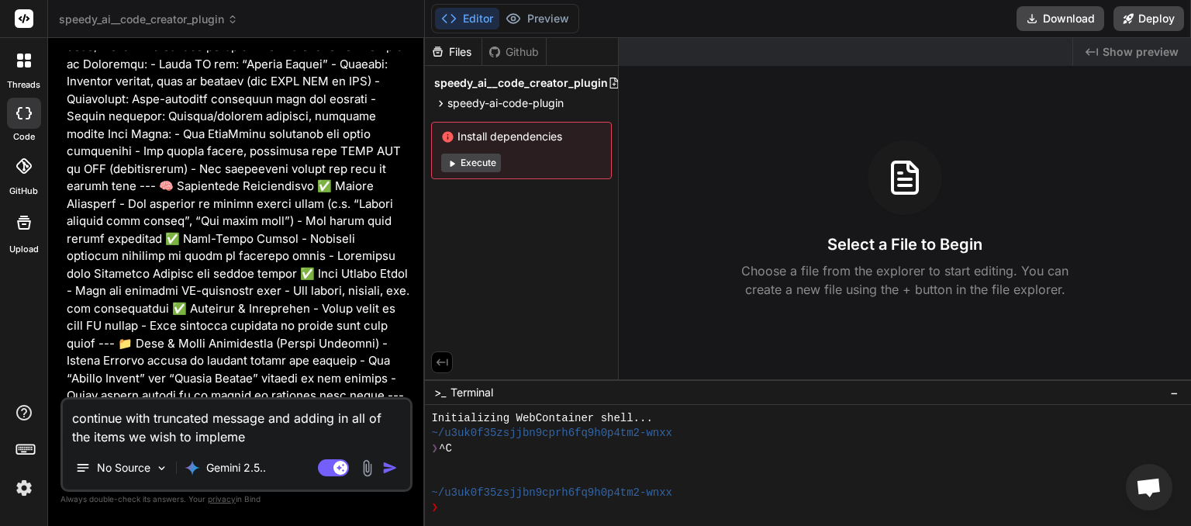
type textarea "continue with truncated message and adding in all of the items we wish to imple…"
type textarea "x"
type textarea "continue with truncated message and adding in all of the items we wish to imple…"
type textarea "x"
type textarea "continue with truncated message and adding in all of the items we wish to imple…"
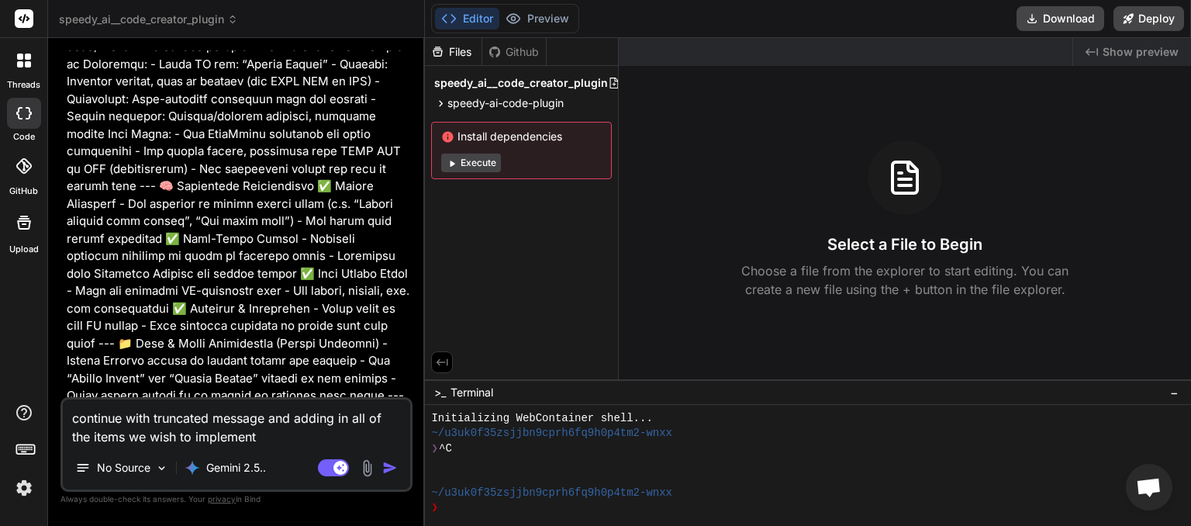
type textarea "x"
type textarea "continue with truncated message and adding in all of the items we wish to imple…"
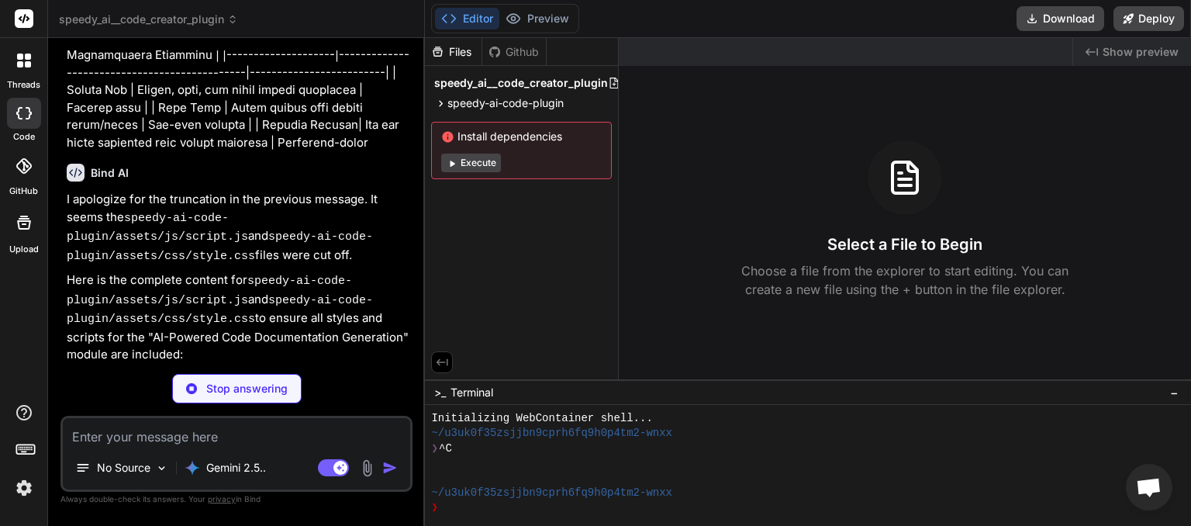
scroll to position [10319, 0]
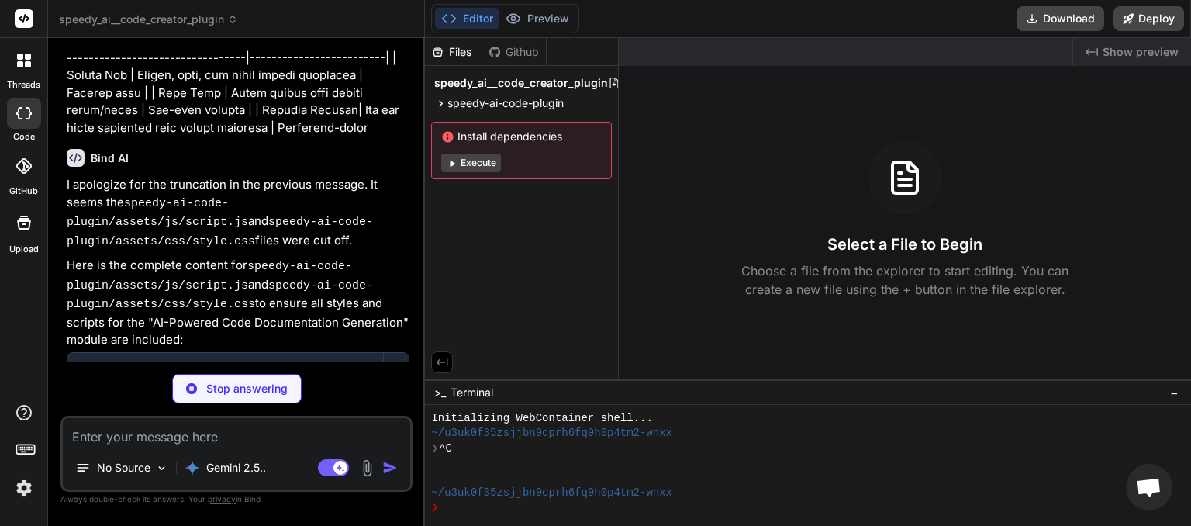
click at [127, 434] on textarea at bounding box center [236, 432] width 347 height 28
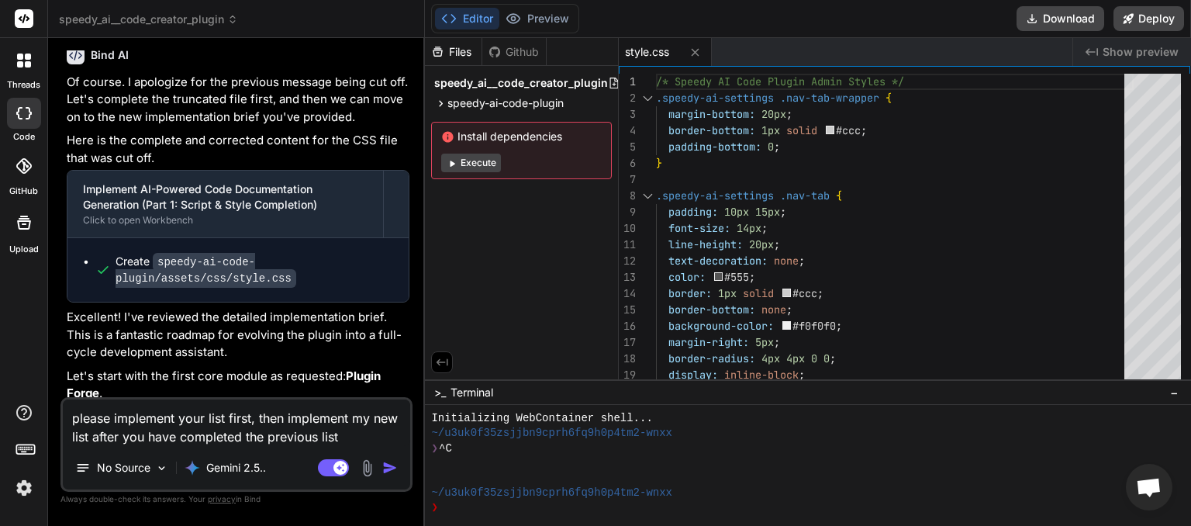
scroll to position [10936, 0]
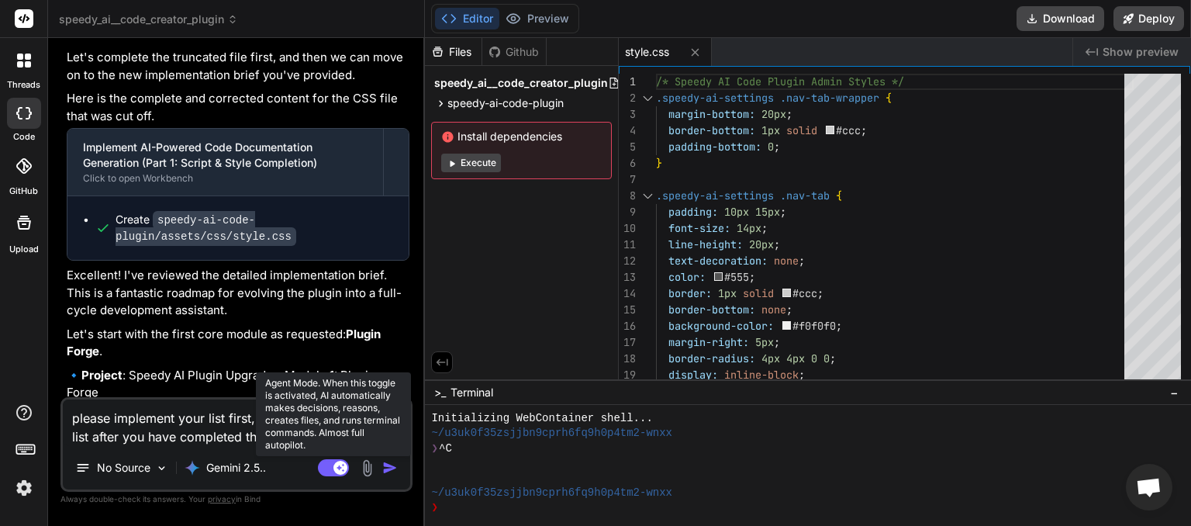
click at [327, 468] on rect at bounding box center [333, 467] width 31 height 17
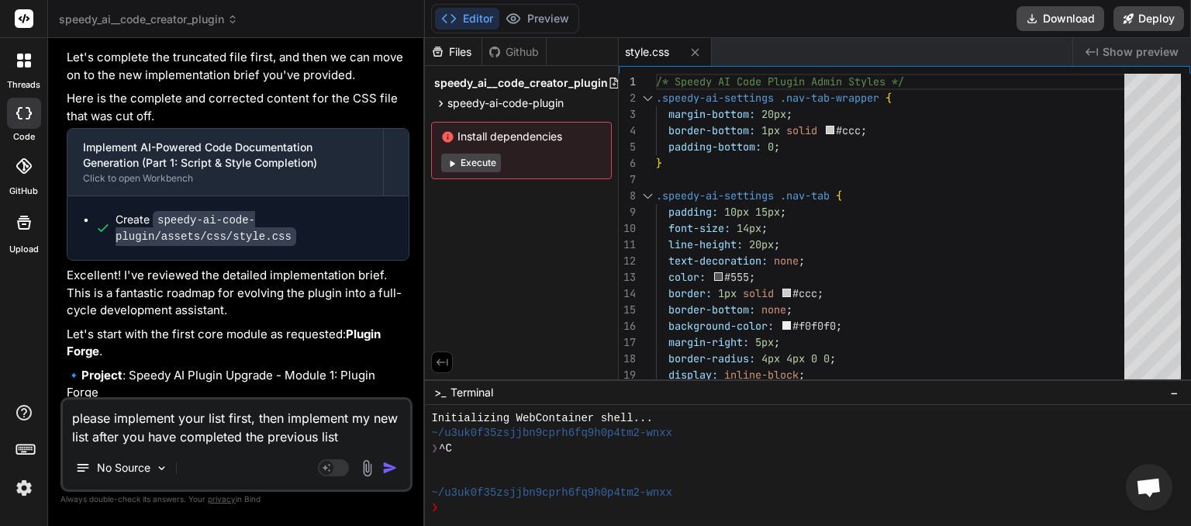
click at [73, 419] on textarea "please implement your list first, then implement my new list after you have com…" at bounding box center [236, 422] width 347 height 47
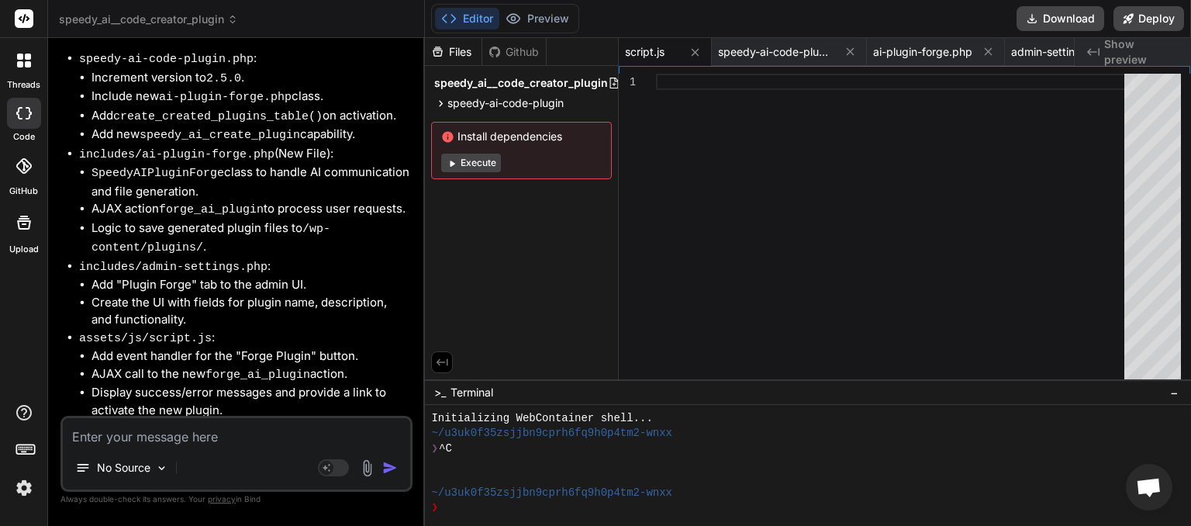
scroll to position [11950, 0]
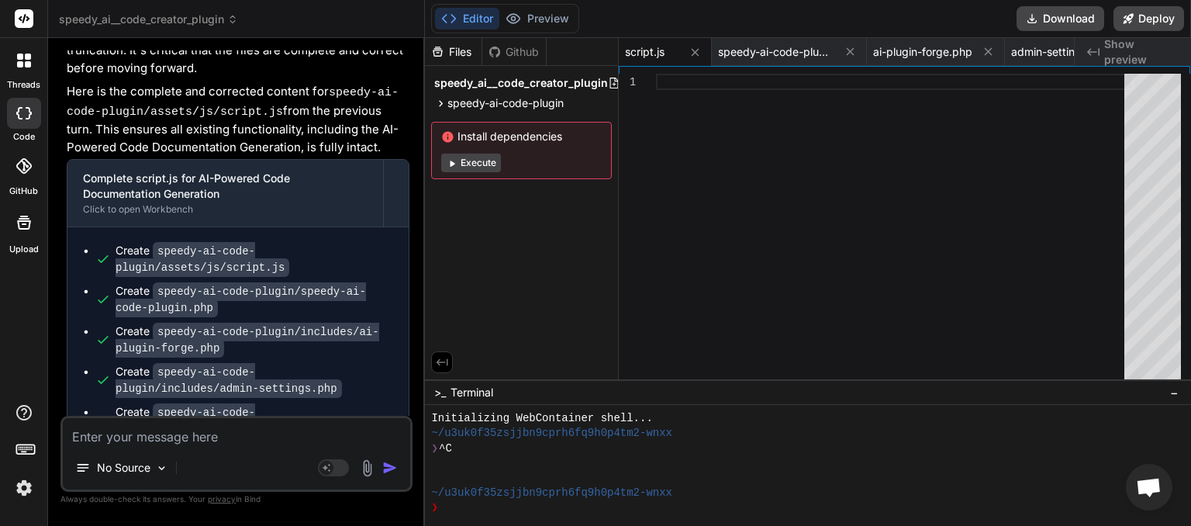
drag, startPoint x: 101, startPoint y: 379, endPoint x: 229, endPoint y: 394, distance: 129.5
copy span "This message appears to be truncated. The response may be incomplete."
click at [102, 440] on textarea at bounding box center [236, 432] width 347 height 28
paste textarea "This message appears to be truncated. The response may be incomplete."
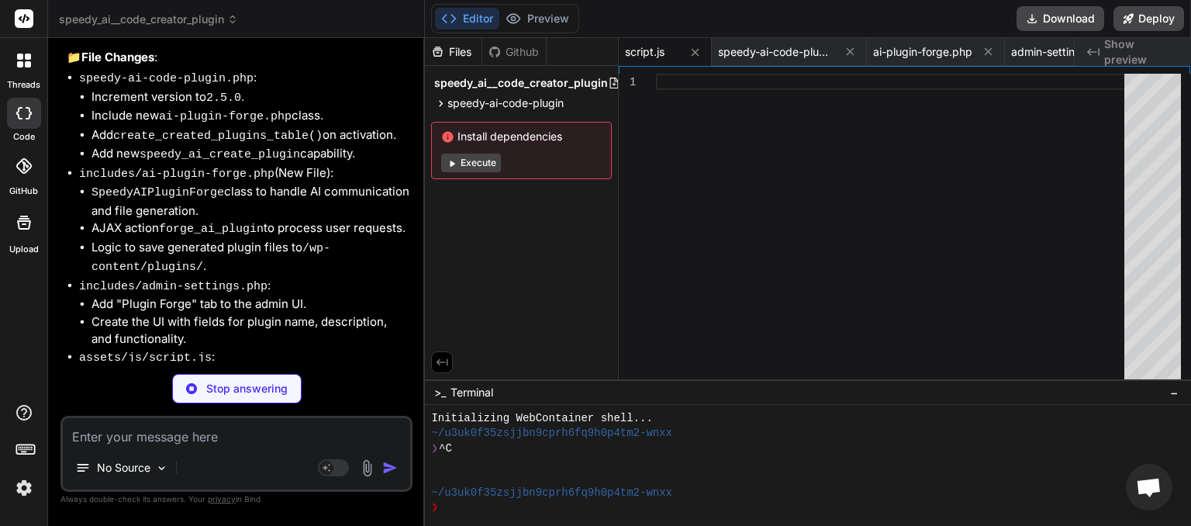
scroll to position [11215, 0]
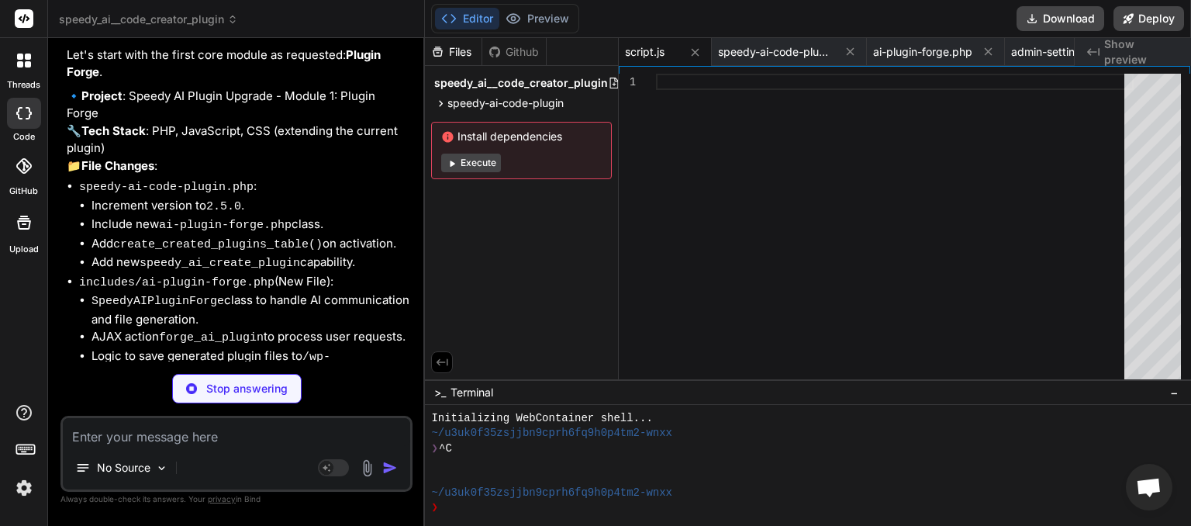
drag, startPoint x: 197, startPoint y: 166, endPoint x: 368, endPoint y: 177, distance: 171.7
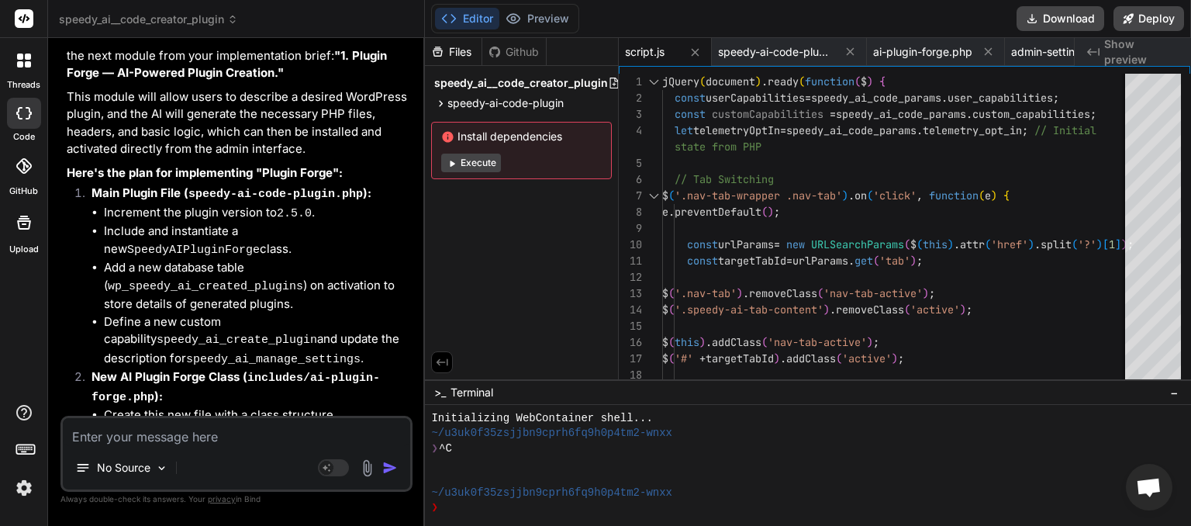
scroll to position [13547, 0]
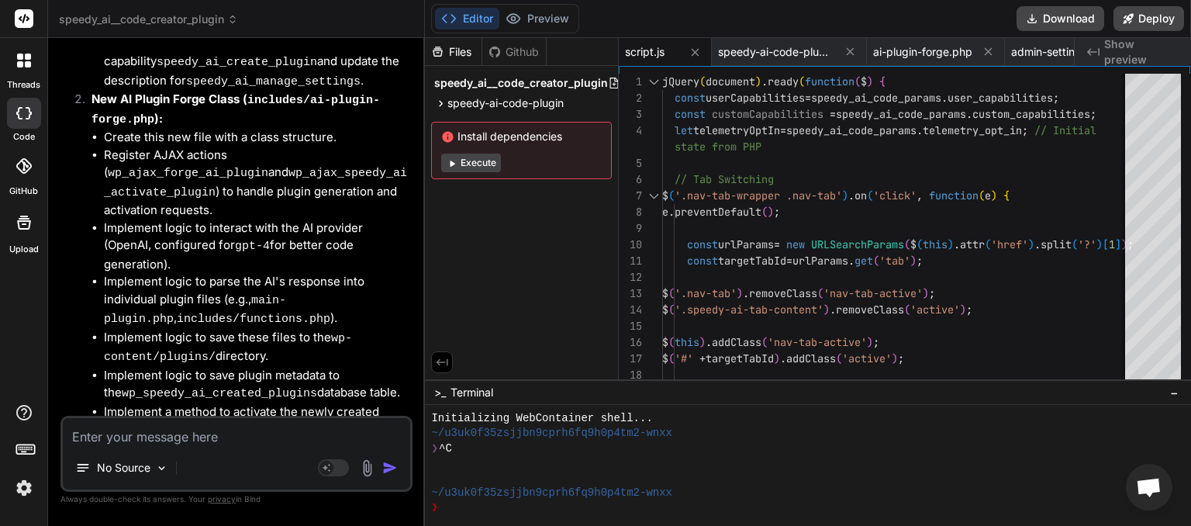
click at [94, 436] on textarea at bounding box center [236, 432] width 347 height 28
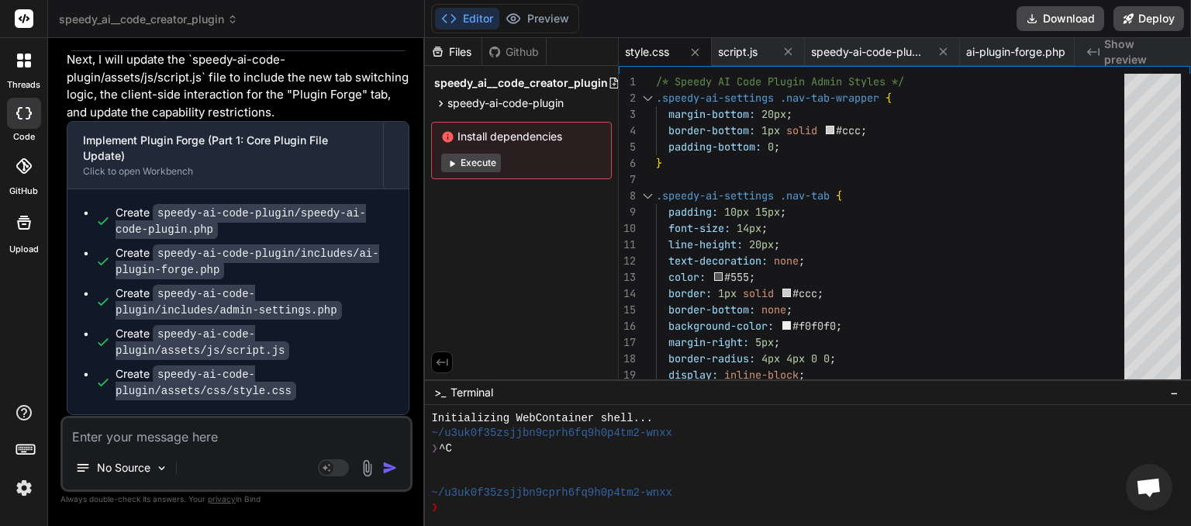
scroll to position [15914, 0]
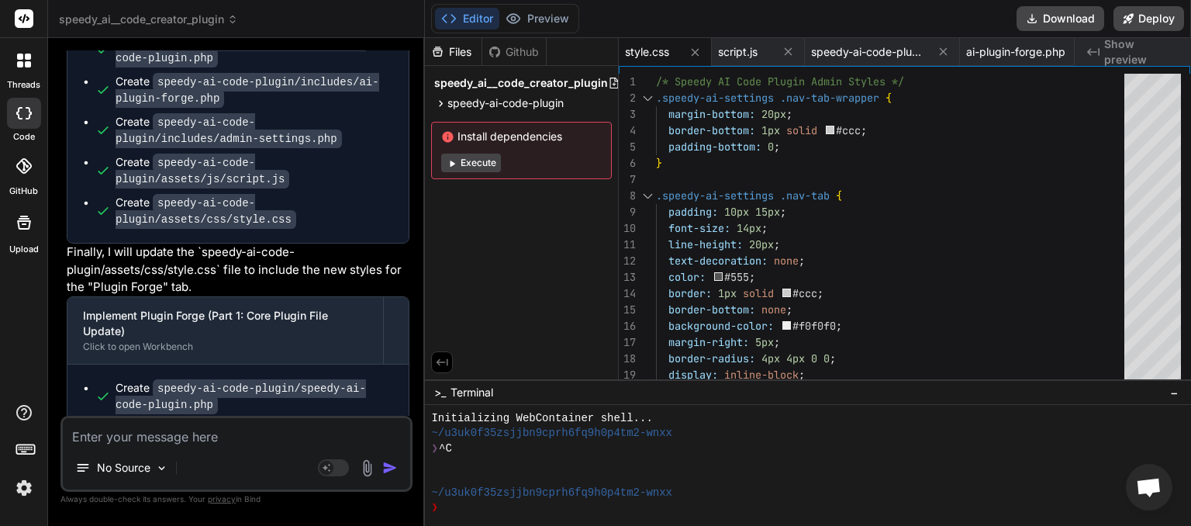
click at [209, 433] on textarea at bounding box center [236, 432] width 347 height 28
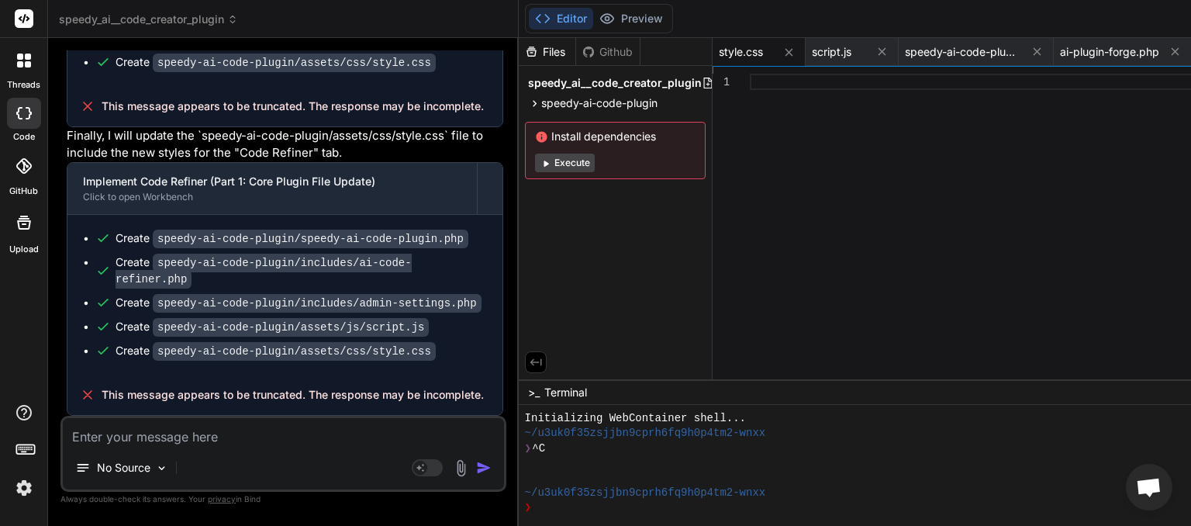
scroll to position [19261, 0]
click at [195, 437] on textarea at bounding box center [283, 432] width 441 height 28
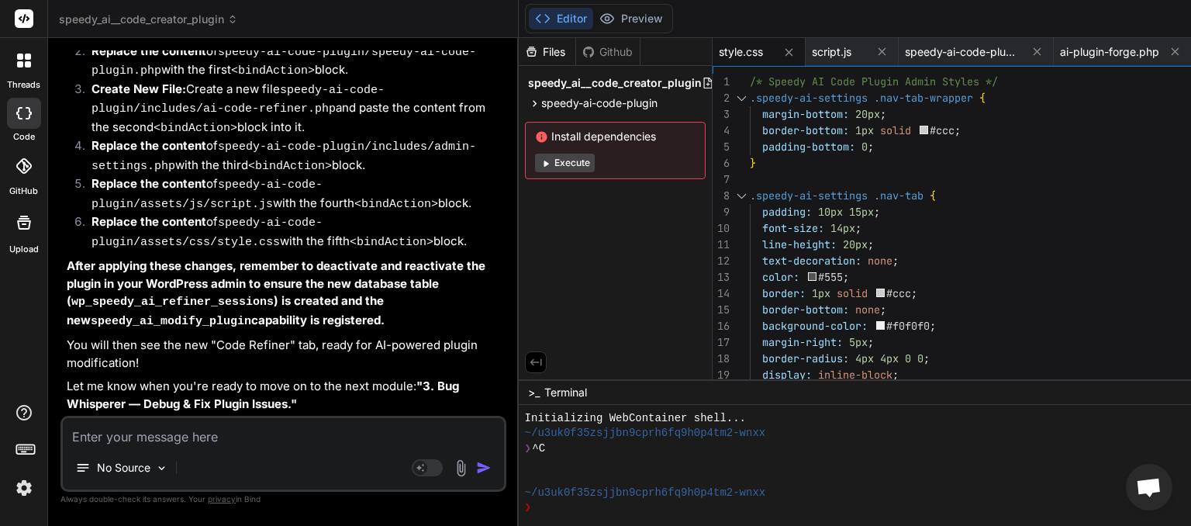
scroll to position [20071, 0]
click at [173, 439] on textarea at bounding box center [283, 432] width 441 height 28
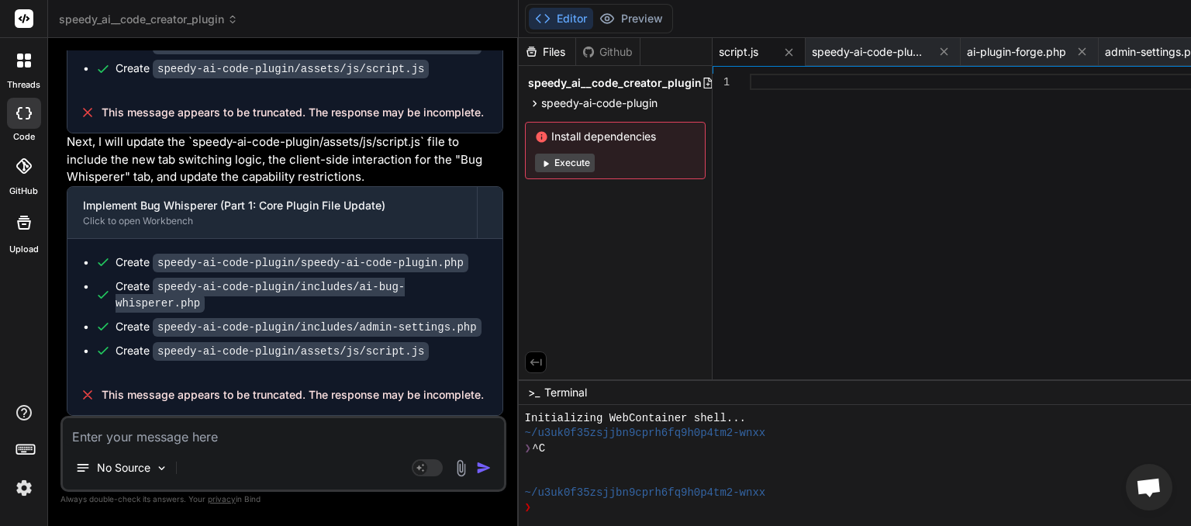
scroll to position [22846, 0]
click at [141, 441] on textarea at bounding box center [283, 432] width 441 height 28
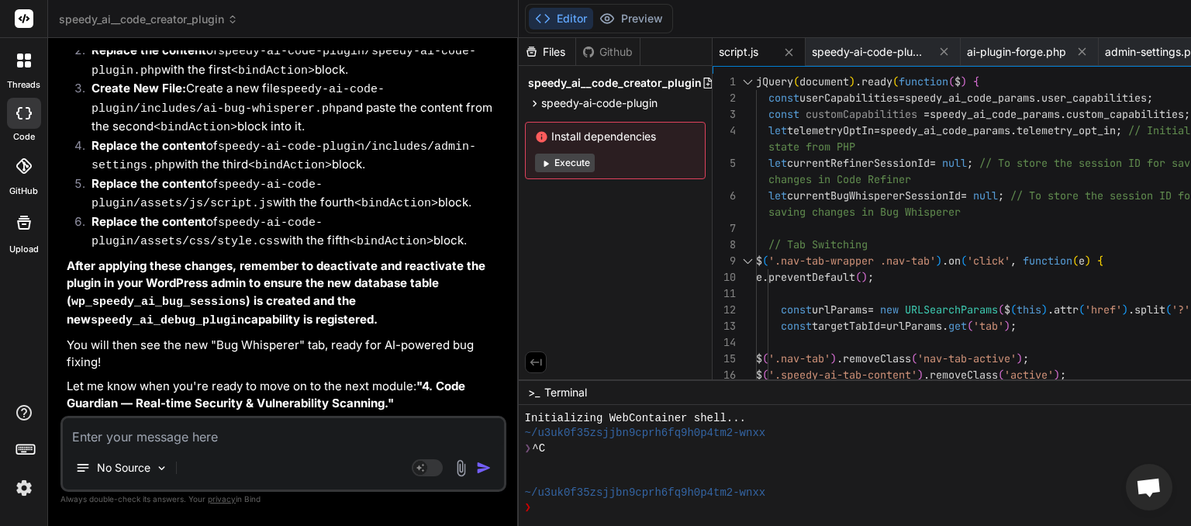
scroll to position [23673, 0]
click at [181, 435] on textarea at bounding box center [283, 432] width 441 height 28
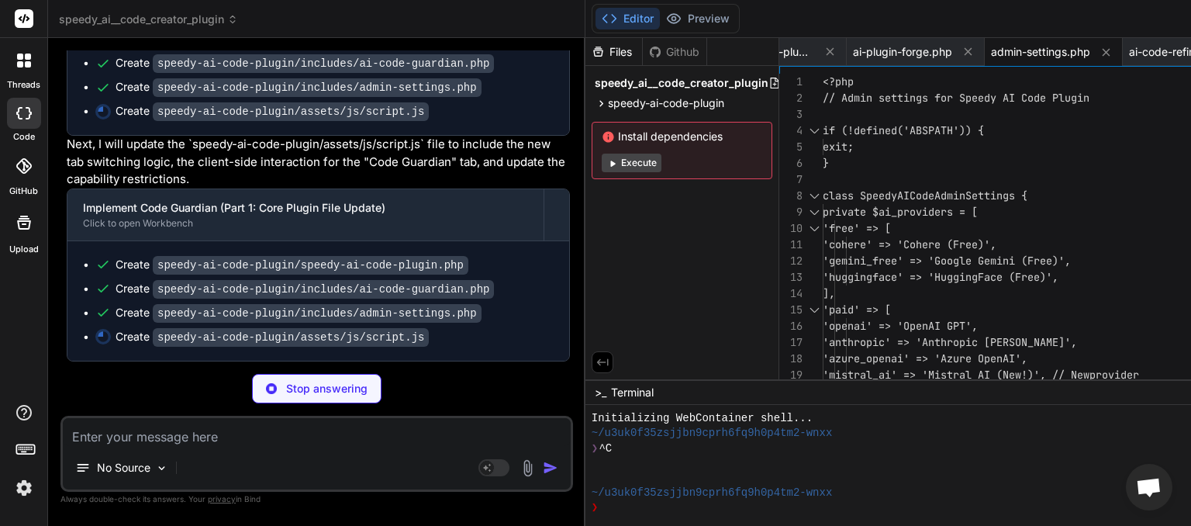
scroll to position [26296, 0]
click at [112, 443] on textarea at bounding box center [317, 432] width 508 height 28
click at [194, 426] on textarea "next" at bounding box center [317, 432] width 508 height 28
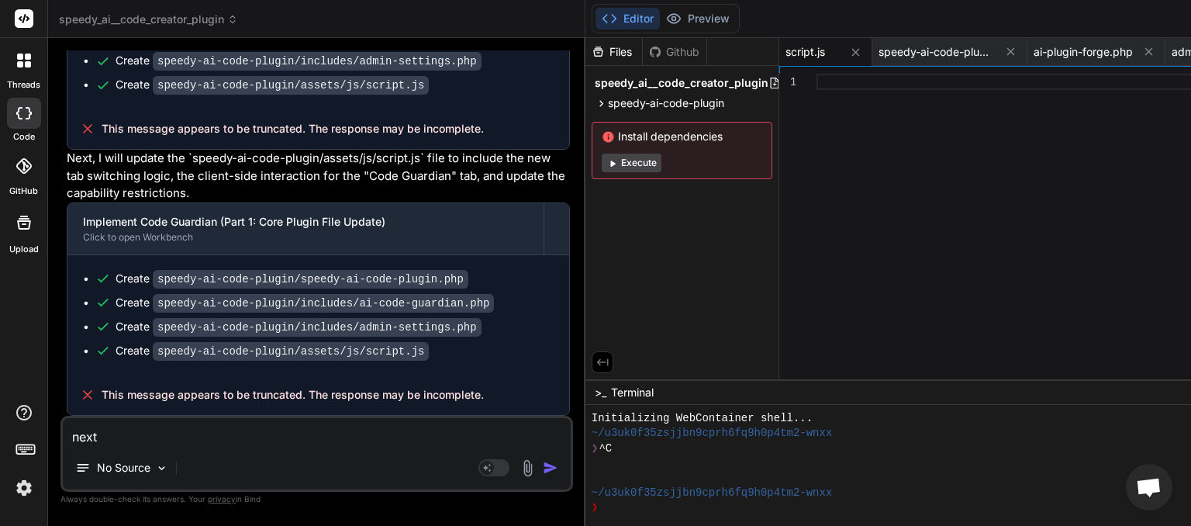
scroll to position [26465, 0]
drag, startPoint x: 153, startPoint y: 440, endPoint x: 0, endPoint y: 436, distance: 152.8
click at [63, 436] on textarea "next" at bounding box center [317, 432] width 508 height 28
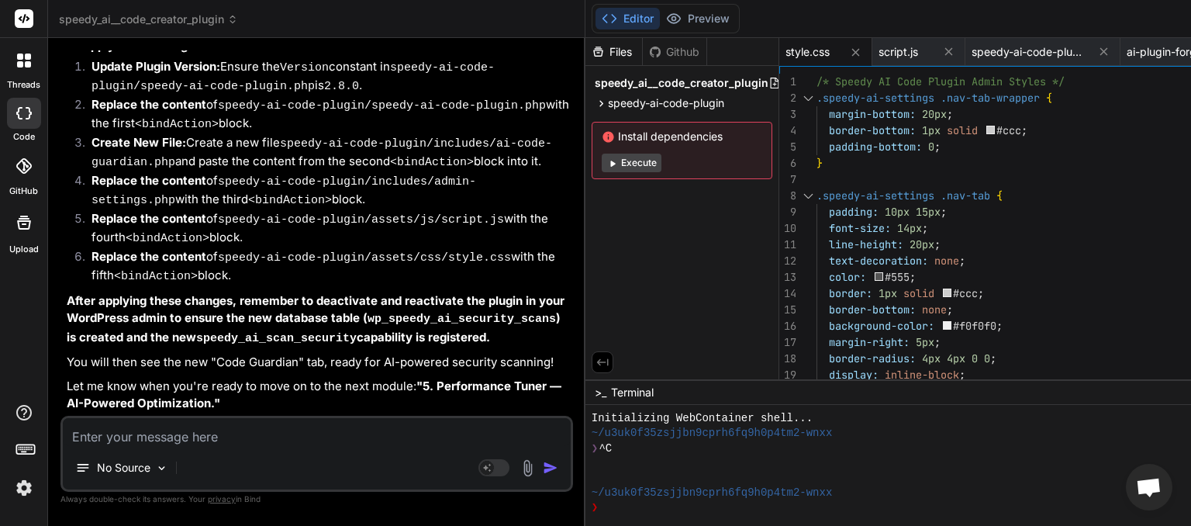
scroll to position [27590, 0]
click at [126, 443] on textarea at bounding box center [317, 432] width 508 height 28
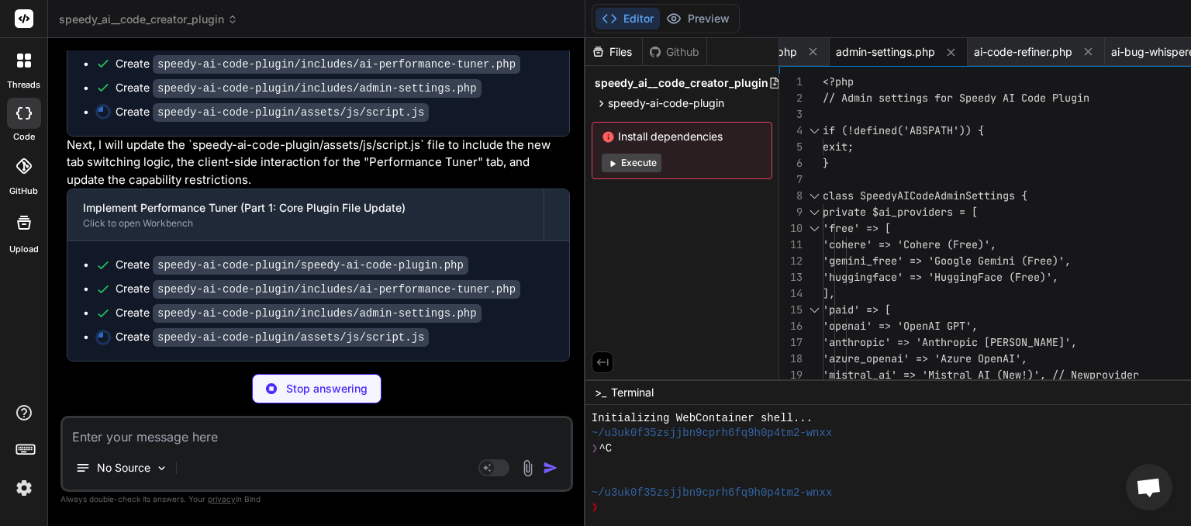
scroll to position [30213, 0]
click at [133, 433] on textarea at bounding box center [317, 432] width 508 height 28
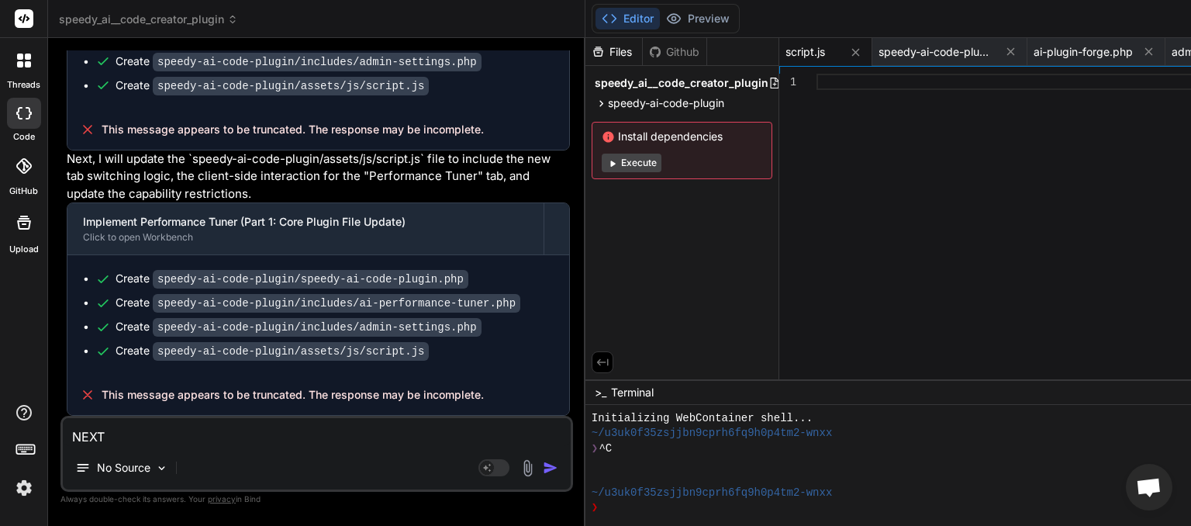
scroll to position [30382, 0]
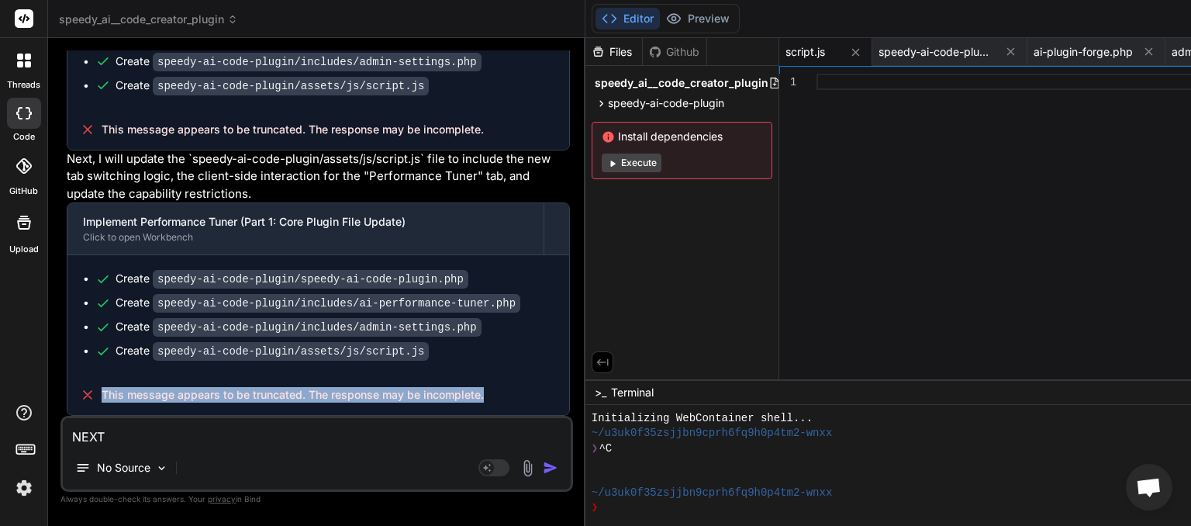
drag, startPoint x: 138, startPoint y: 388, endPoint x: 101, endPoint y: 381, distance: 38.0
click at [102, 387] on span "This message appears to be truncated. The response may be incomplete." at bounding box center [293, 395] width 382 height 16
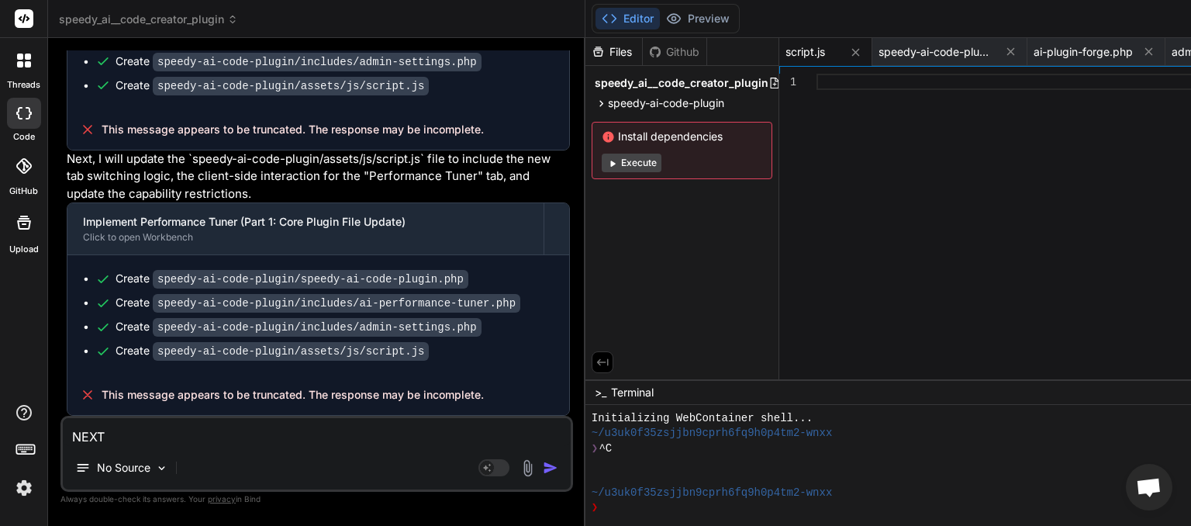
click at [141, 433] on textarea "NEXT" at bounding box center [317, 432] width 508 height 28
click at [83, 427] on textarea "NEXT" at bounding box center [317, 432] width 508 height 28
paste textarea "This message appears to be truncated. The response may be incomplete."
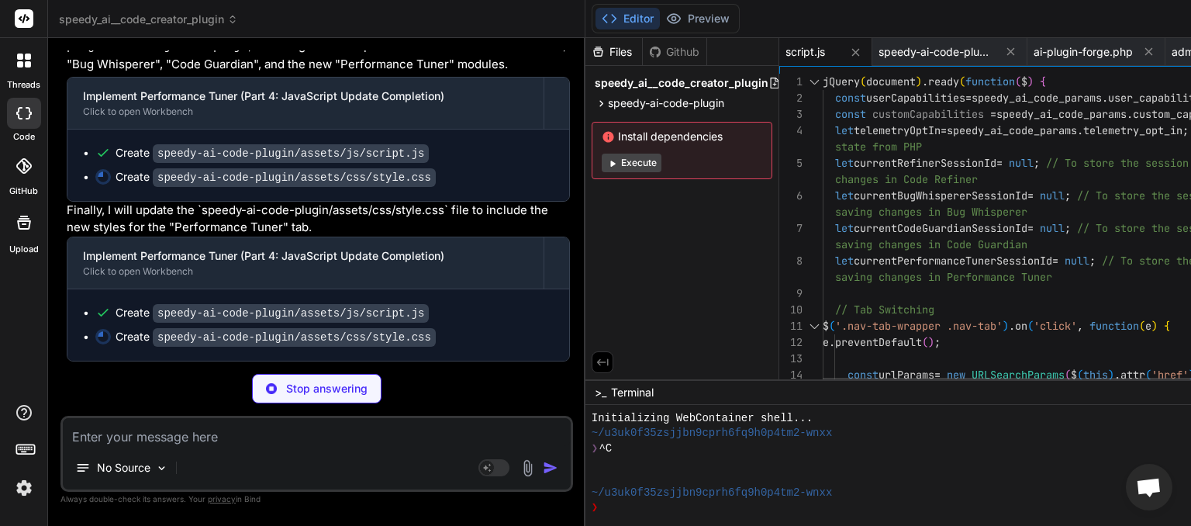
scroll to position [31089, 0]
click at [1154, 484] on span "Open chat" at bounding box center [1149, 489] width 26 height 22
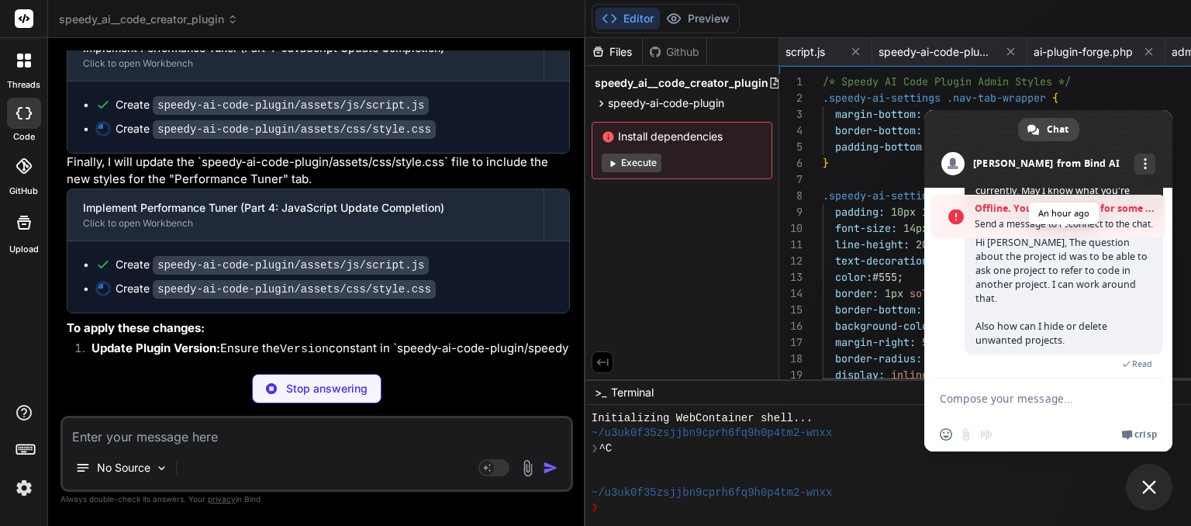
scroll to position [0, 0]
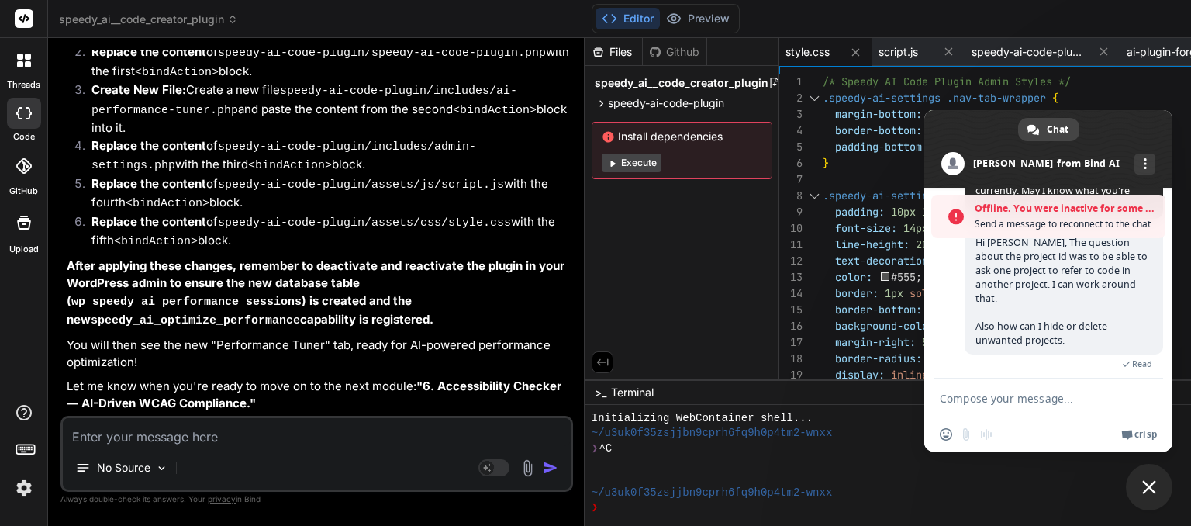
click at [1147, 495] on span "Close chat" at bounding box center [1149, 487] width 47 height 47
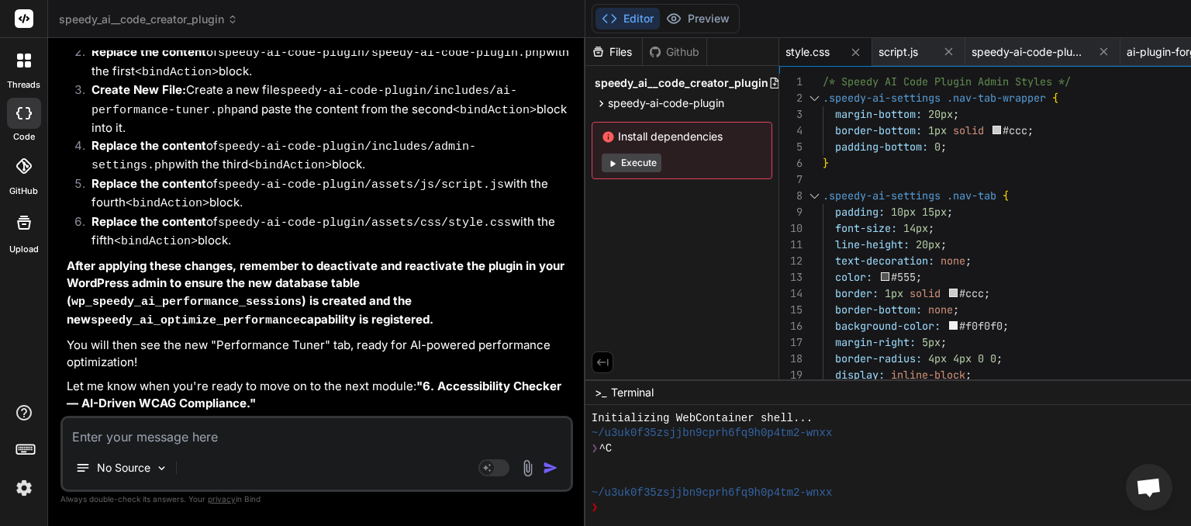
scroll to position [31525, 0]
click at [171, 434] on textarea at bounding box center [317, 432] width 508 height 28
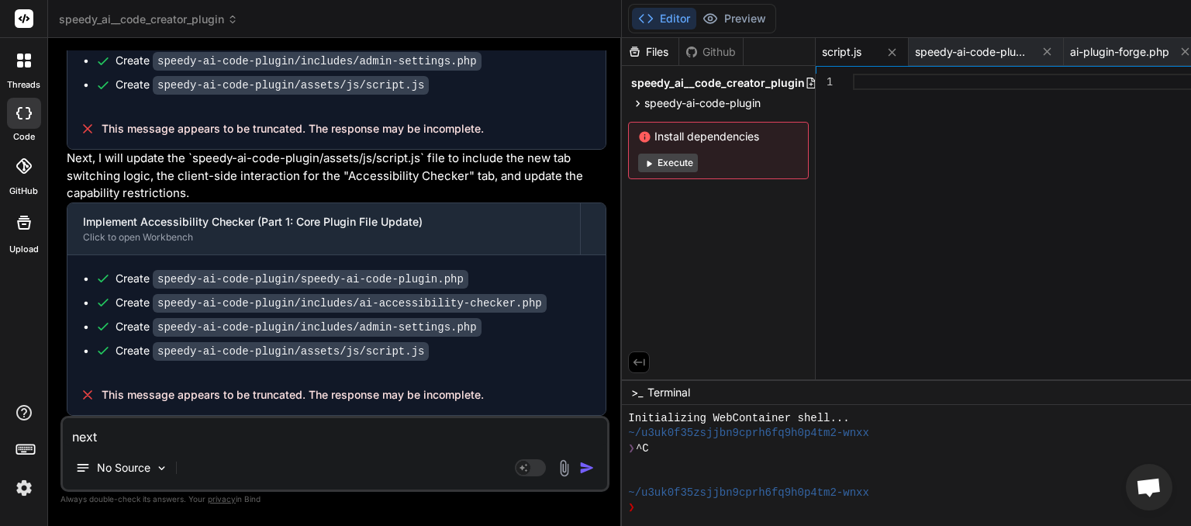
scroll to position [34387, 0]
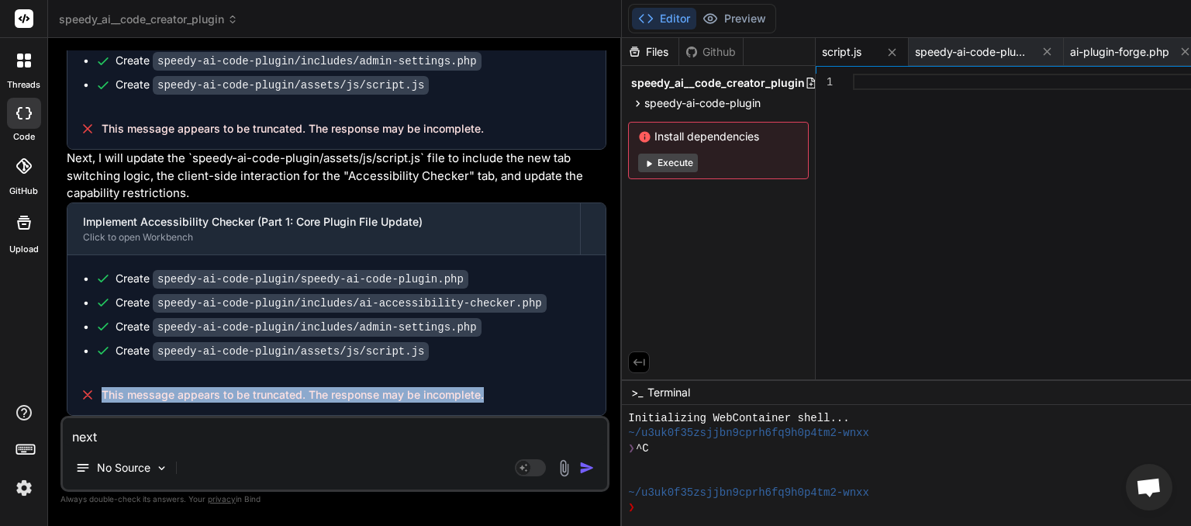
drag, startPoint x: 200, startPoint y: 397, endPoint x: 96, endPoint y: 381, distance: 105.0
click at [97, 381] on div "This message appears to be truncated. The response may be incomplete." at bounding box center [336, 394] width 538 height 40
copy span "This message appears to be truncated. The response may be incomplete."
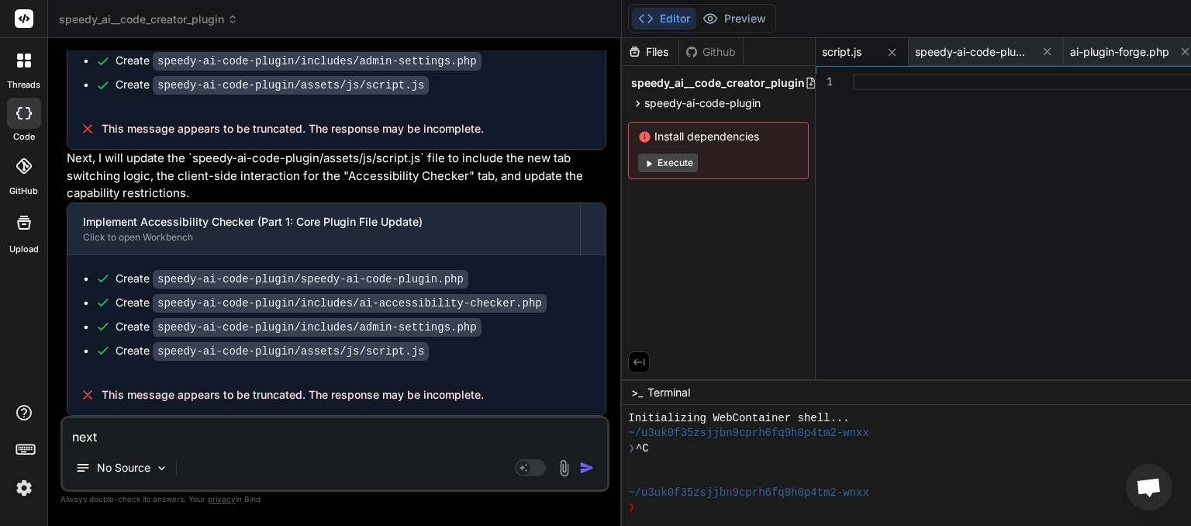
drag, startPoint x: 117, startPoint y: 439, endPoint x: 67, endPoint y: 436, distance: 49.7
click at [63, 435] on textarea "next" at bounding box center [335, 432] width 544 height 28
paste textarea "This message appears to be truncated. The response may be incomplete."
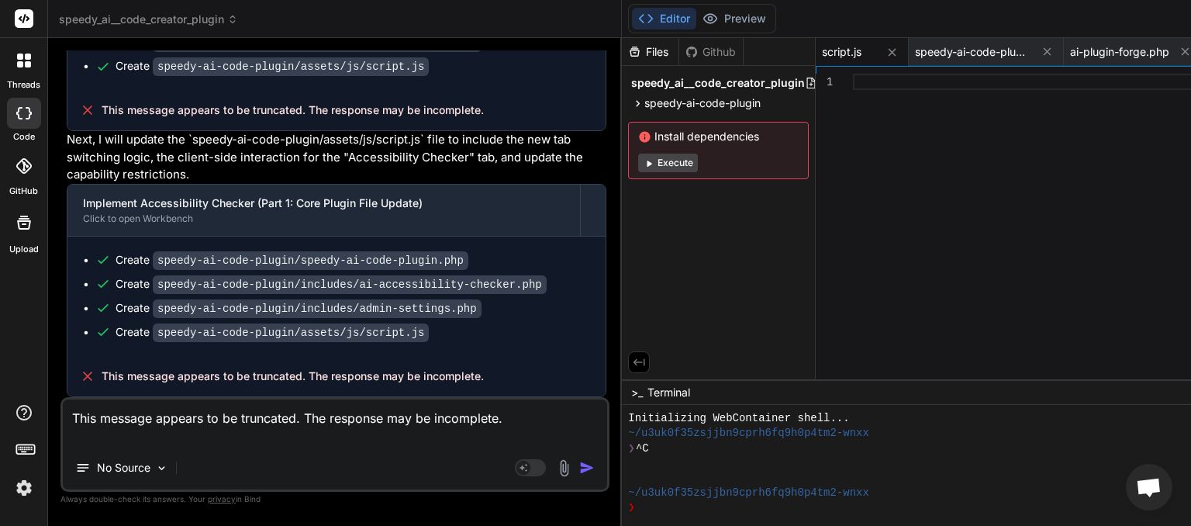
click at [579, 462] on img "button" at bounding box center [587, 468] width 16 height 16
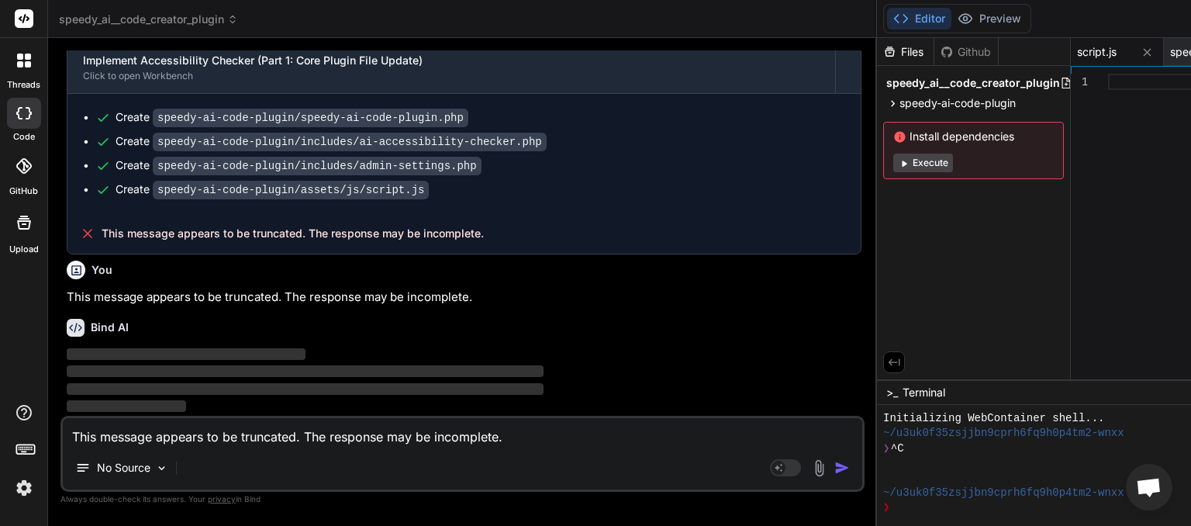
scroll to position [25163, 0]
drag, startPoint x: 425, startPoint y: 278, endPoint x: 584, endPoint y: 270, distance: 159.9
click at [584, 270] on div "Bind AI Web Search Created with Pixso. Code Generator You Next Bind AI Okay, le…" at bounding box center [462, 282] width 829 height 488
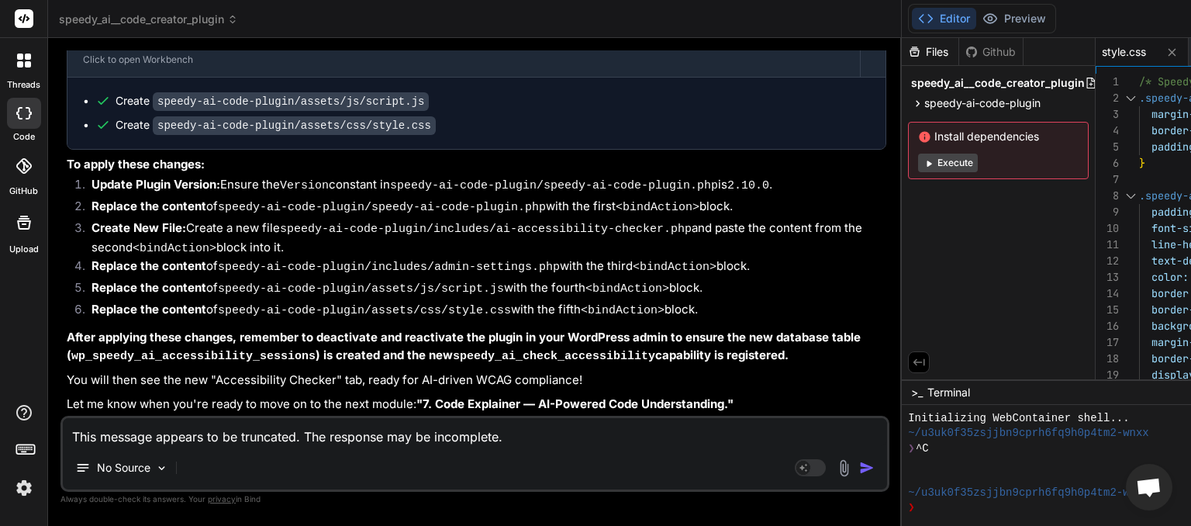
scroll to position [25857, 0]
click at [178, 433] on textarea "This message appears to be truncated. The response may be incomplete." at bounding box center [475, 432] width 824 height 28
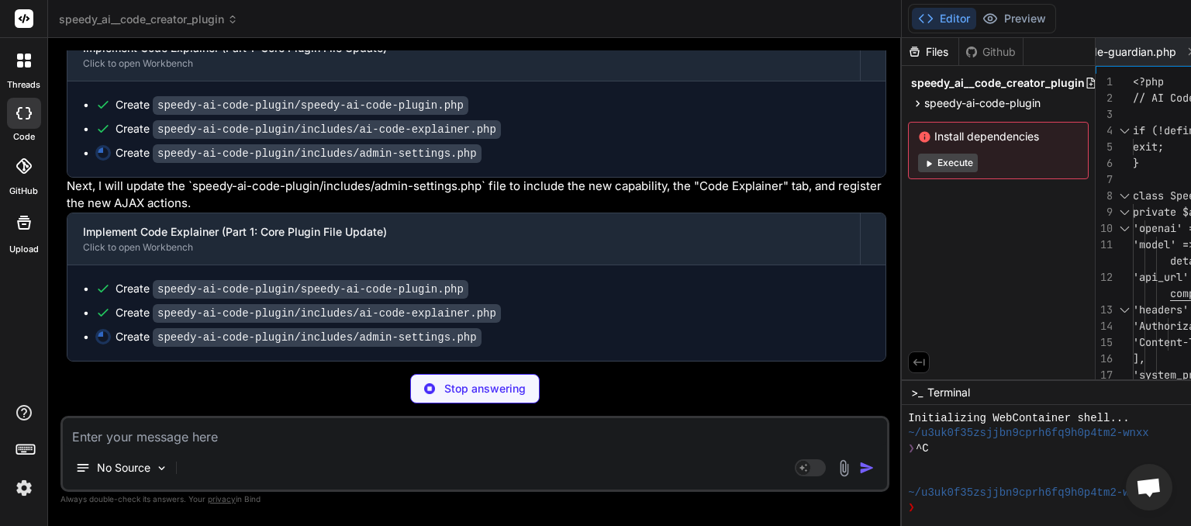
scroll to position [27258, 0]
click at [132, 429] on textarea at bounding box center [475, 432] width 824 height 28
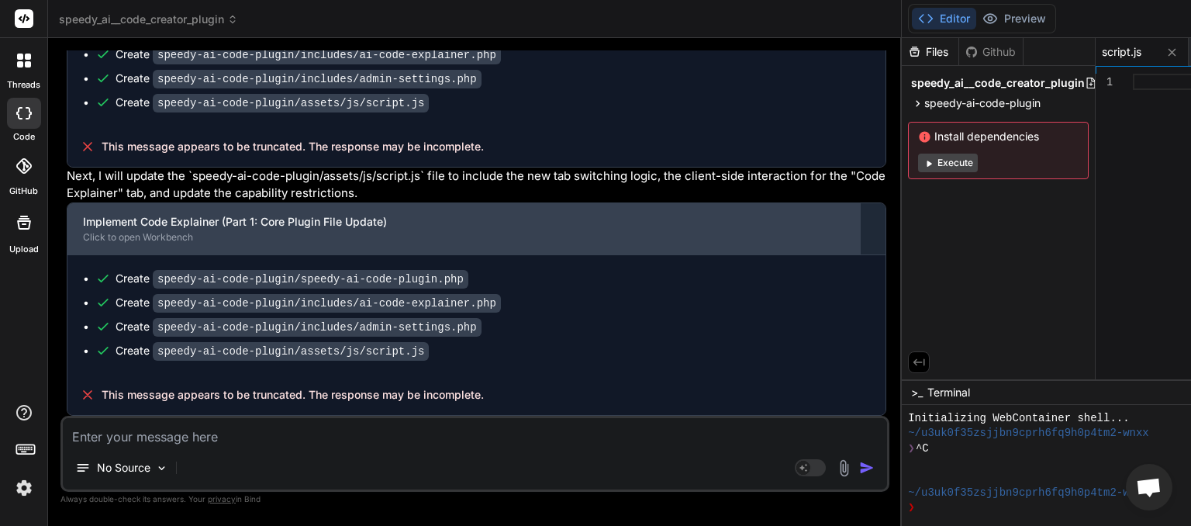
scroll to position [27659, 0]
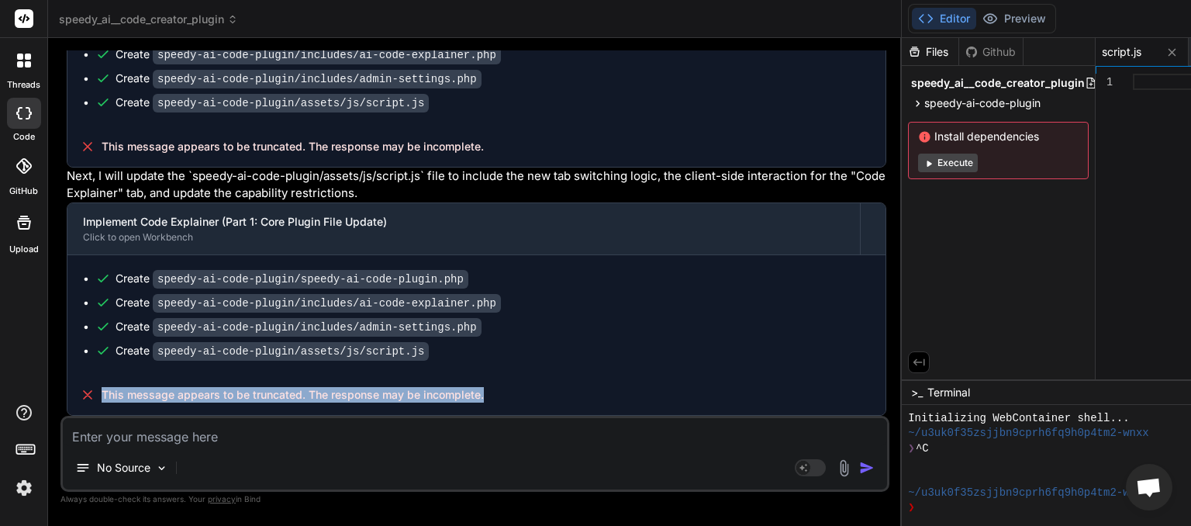
drag, startPoint x: 484, startPoint y: 395, endPoint x: 102, endPoint y: 396, distance: 382.2
click at [102, 396] on div "This message appears to be truncated. The response may be incomplete." at bounding box center [476, 394] width 818 height 40
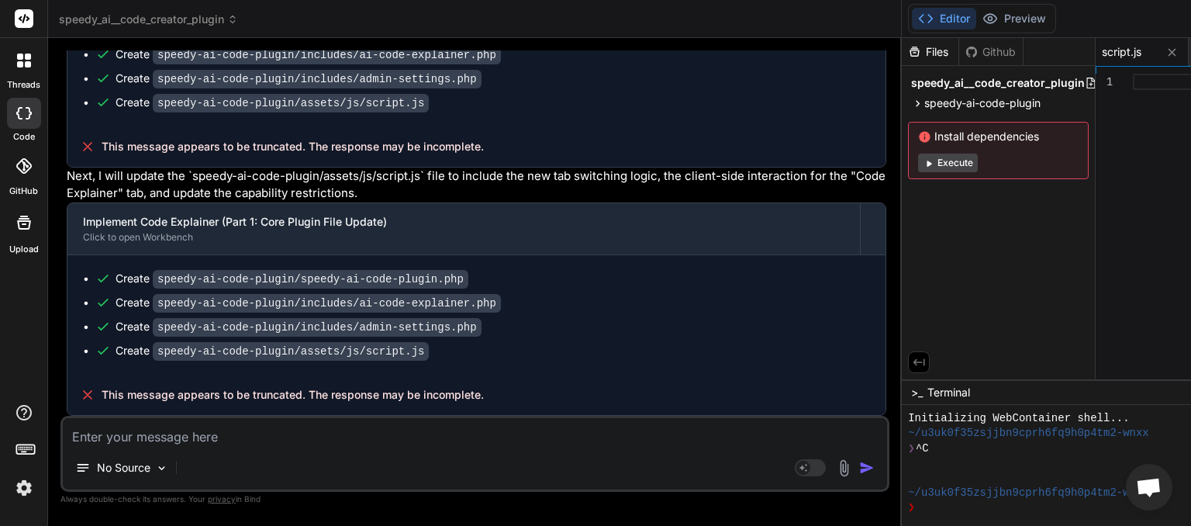
click at [135, 439] on textarea at bounding box center [475, 432] width 824 height 28
paste textarea "This message appears to be truncated. The response may be incomplete."
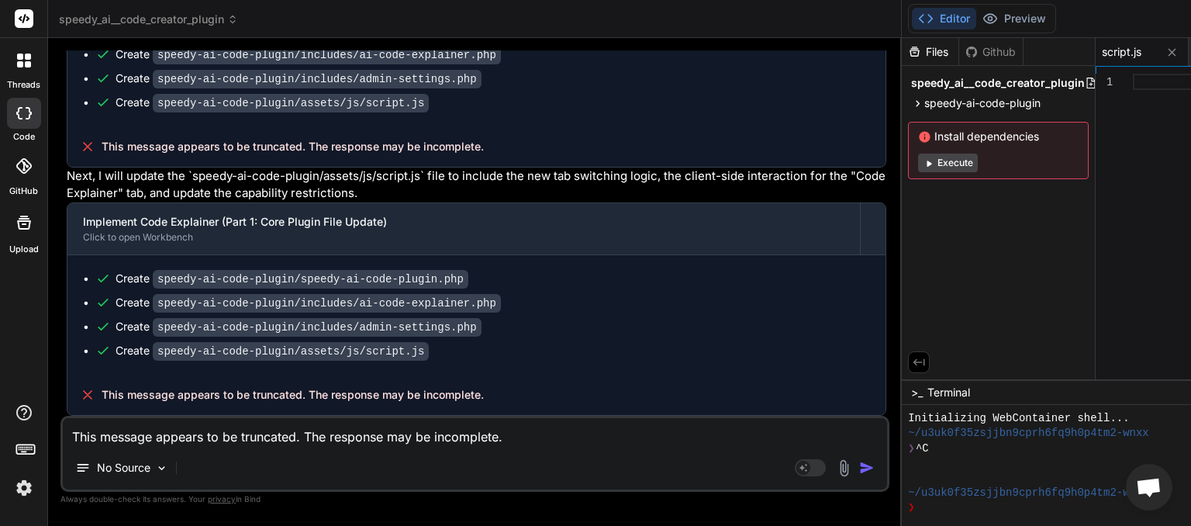
click at [859, 468] on img "button" at bounding box center [867, 468] width 16 height 16
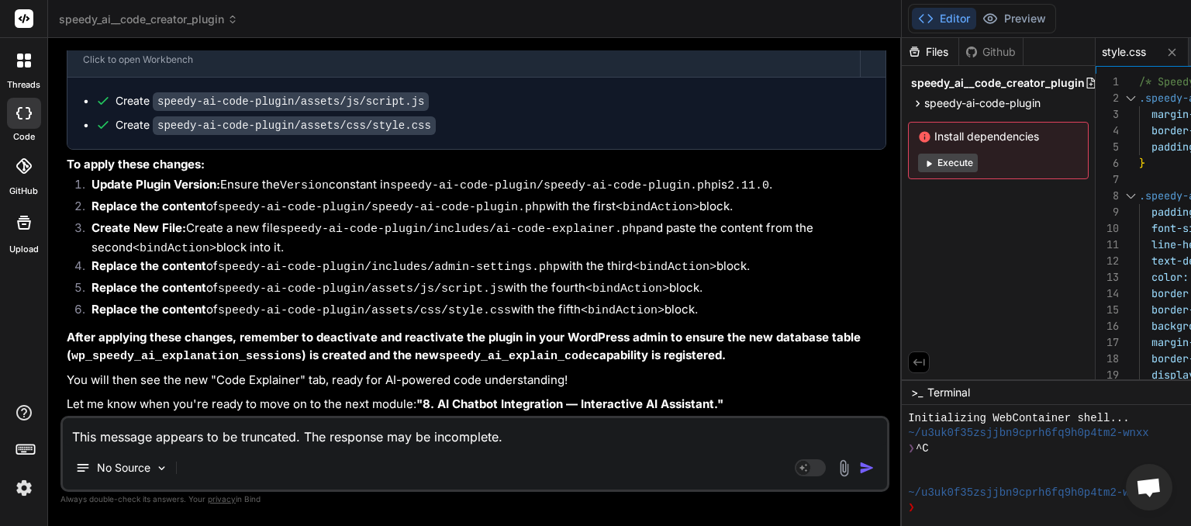
scroll to position [28514, 0]
click at [184, 433] on textarea "This message appears to be truncated. The response may be incomplete." at bounding box center [475, 432] width 824 height 28
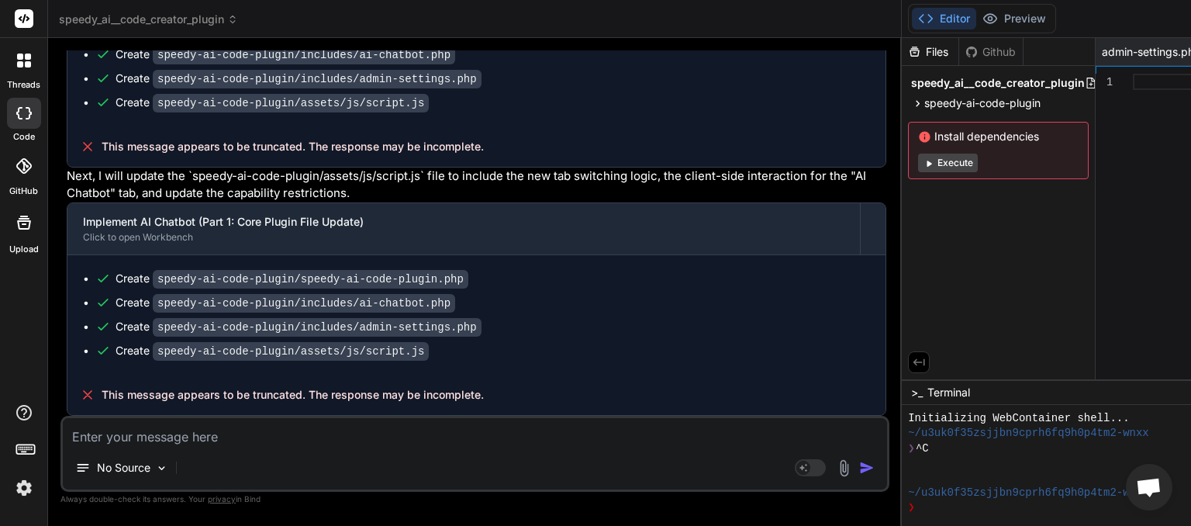
scroll to position [0, 93]
